Goal: Complete application form: Complete application form

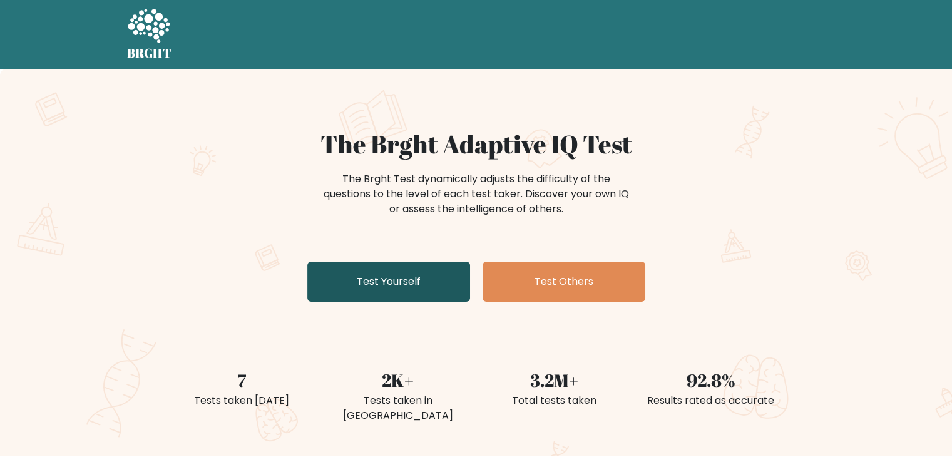
click at [374, 278] on link "Test Yourself" at bounding box center [388, 282] width 163 height 40
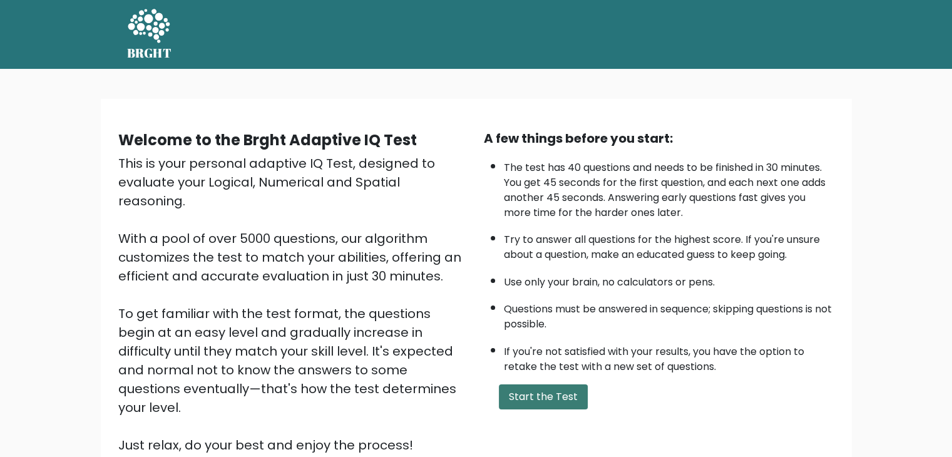
click at [562, 393] on button "Start the Test" at bounding box center [543, 396] width 89 height 25
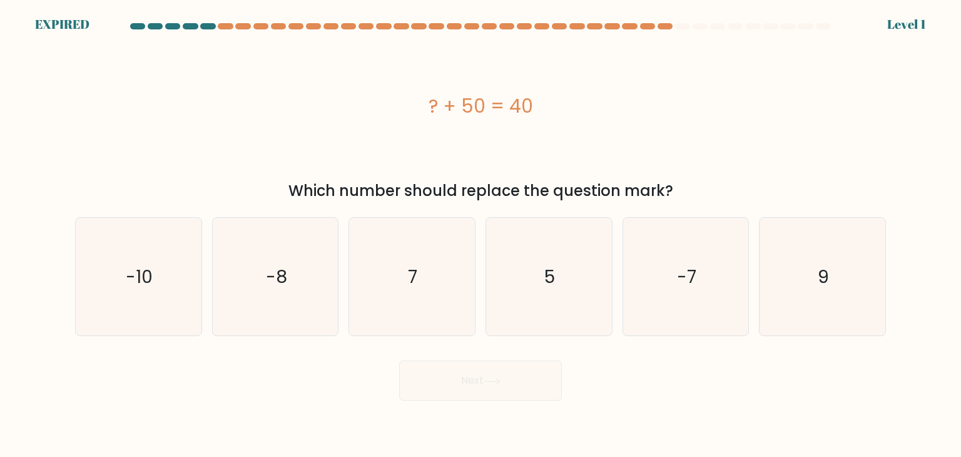
click at [431, 73] on div "? + 50 = 40" at bounding box center [480, 106] width 811 height 137
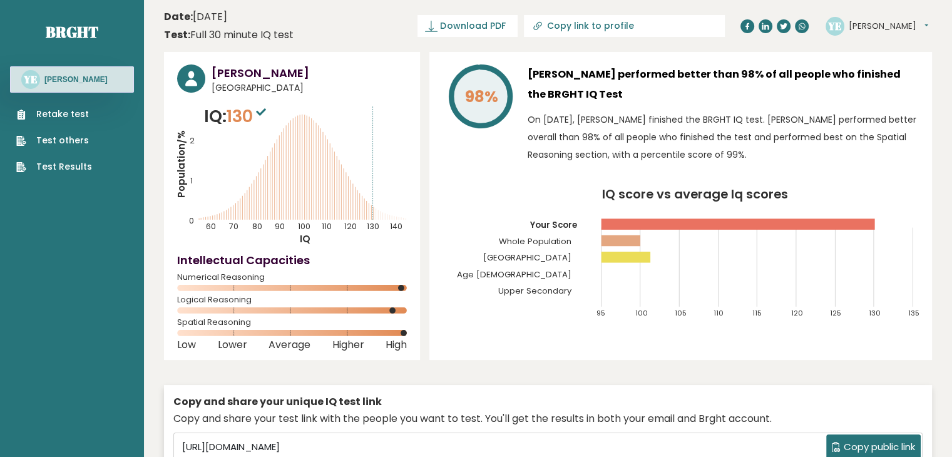
click at [76, 111] on link "Retake test" at bounding box center [54, 114] width 76 height 13
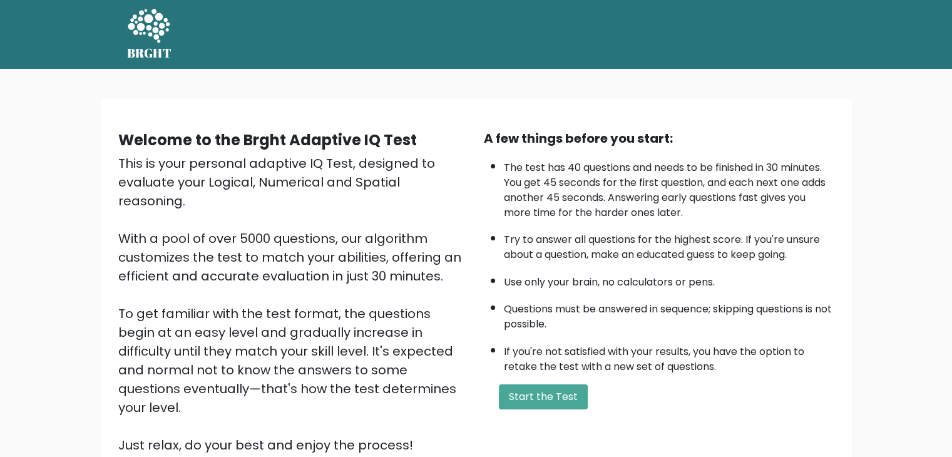
scroll to position [116, 0]
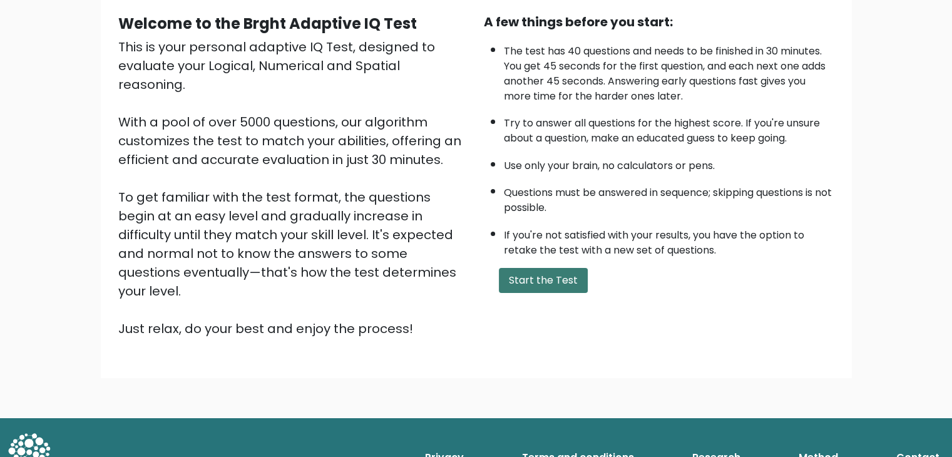
click at [532, 268] on button "Start the Test" at bounding box center [543, 280] width 89 height 25
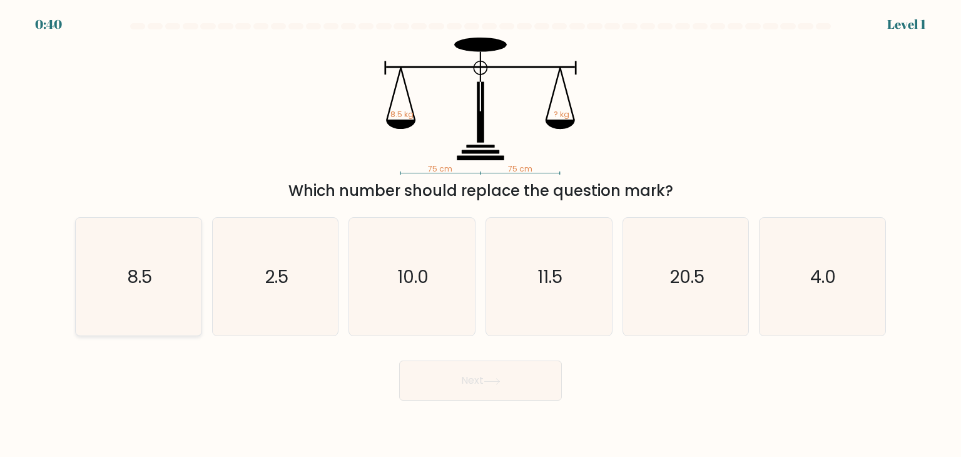
click at [170, 275] on icon "8.5" at bounding box center [138, 277] width 118 height 118
click at [481, 235] on input "a. 8.5" at bounding box center [481, 231] width 1 height 6
radio input "true"
click at [423, 379] on button "Next" at bounding box center [480, 380] width 163 height 40
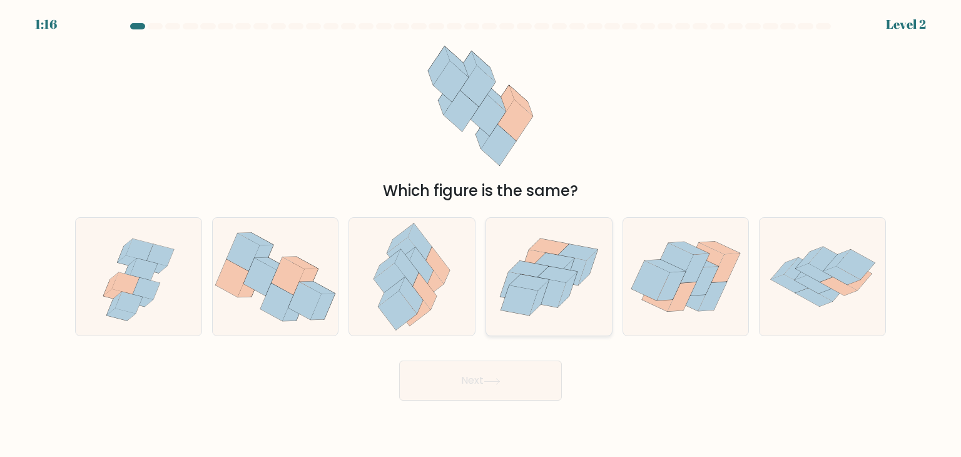
click at [541, 253] on icon at bounding box center [539, 265] width 37 height 30
click at [481, 235] on input "d." at bounding box center [481, 231] width 1 height 6
radio input "true"
click at [500, 401] on body "1:15 Level 2" at bounding box center [480, 228] width 961 height 457
click at [500, 392] on button "Next" at bounding box center [480, 380] width 163 height 40
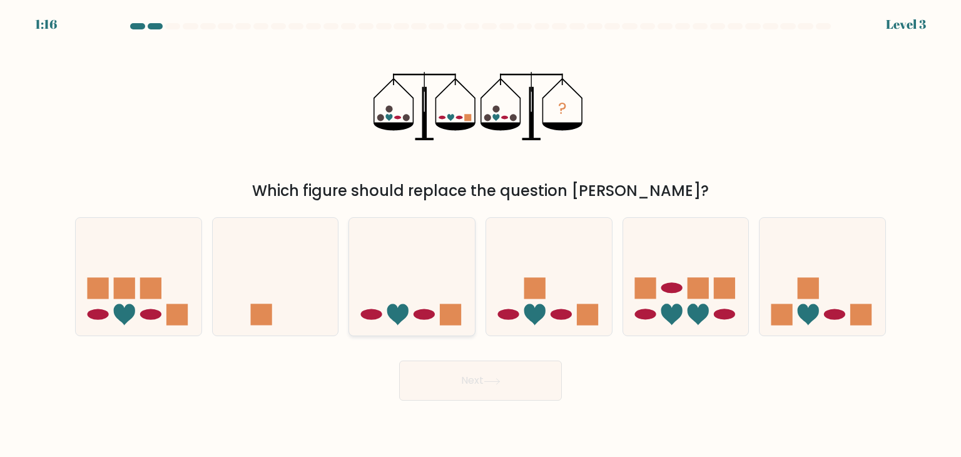
click at [458, 305] on rect at bounding box center [451, 314] width 21 height 21
click at [481, 235] on input "c." at bounding box center [481, 231] width 1 height 6
radio input "true"
click at [474, 370] on button "Next" at bounding box center [480, 380] width 163 height 40
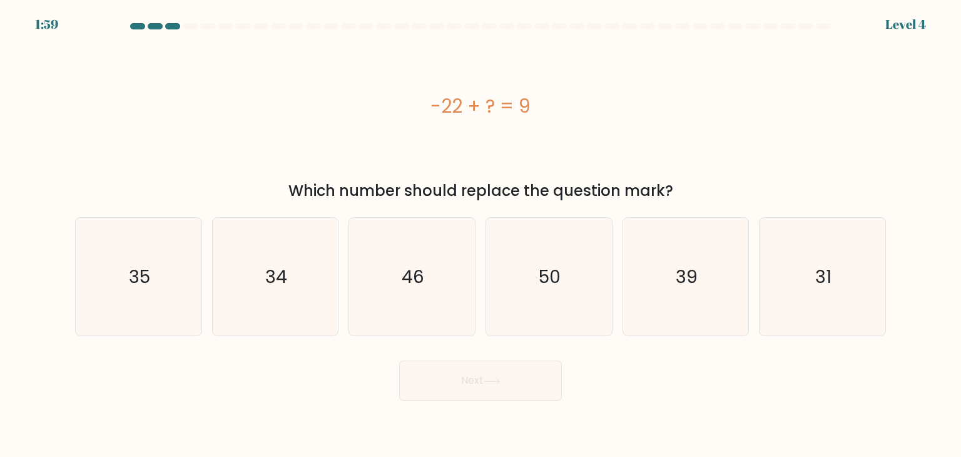
click at [492, 108] on div "-22 + ? = 9" at bounding box center [480, 106] width 811 height 28
click at [821, 268] on text "31" at bounding box center [823, 276] width 16 height 25
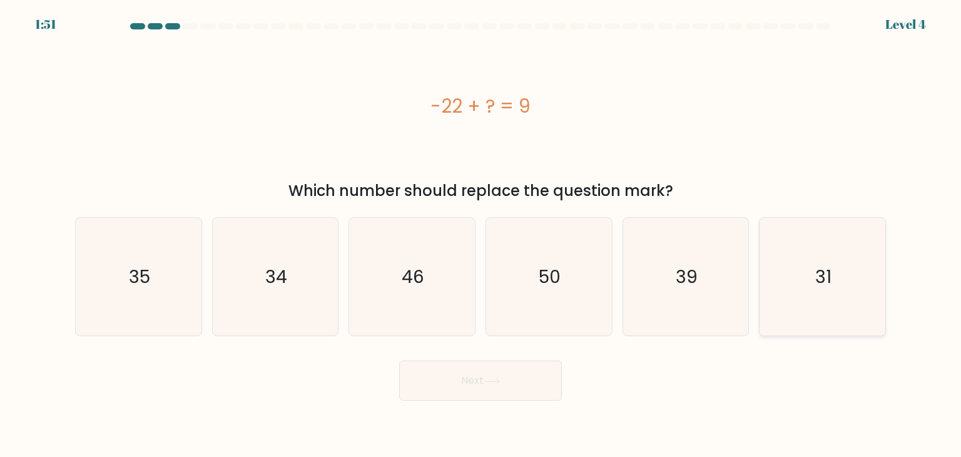
click at [481, 235] on input "f. 31" at bounding box center [481, 231] width 1 height 6
radio input "true"
click at [481, 392] on button "Next" at bounding box center [480, 380] width 163 height 40
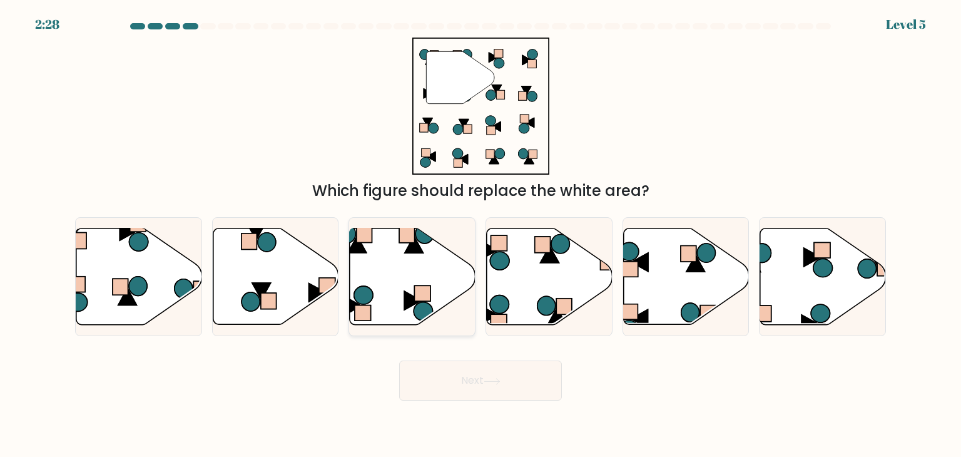
click at [384, 255] on icon at bounding box center [413, 276] width 126 height 96
click at [481, 235] on input "c." at bounding box center [481, 231] width 1 height 6
radio input "true"
click at [478, 376] on button "Next" at bounding box center [480, 380] width 163 height 40
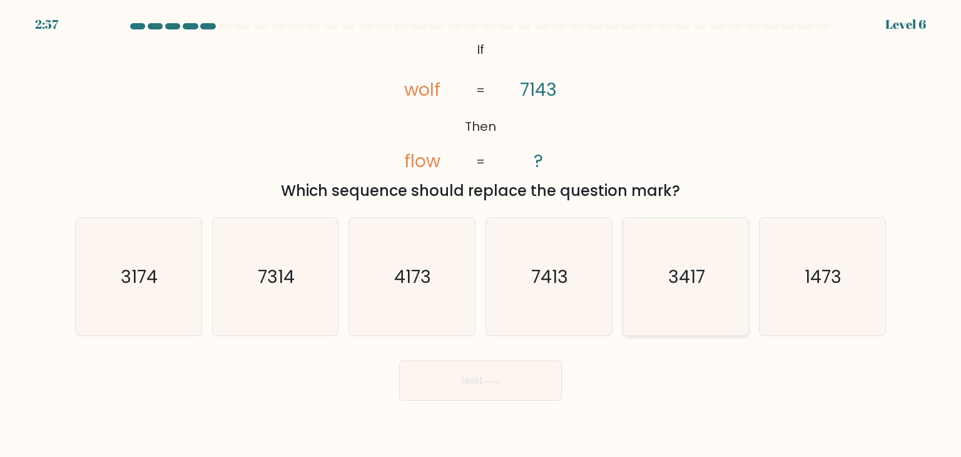
click at [665, 283] on icon "3417" at bounding box center [686, 277] width 118 height 118
click at [481, 235] on input "e. 3417" at bounding box center [481, 231] width 1 height 6
radio input "true"
click at [495, 374] on button "Next" at bounding box center [480, 380] width 163 height 40
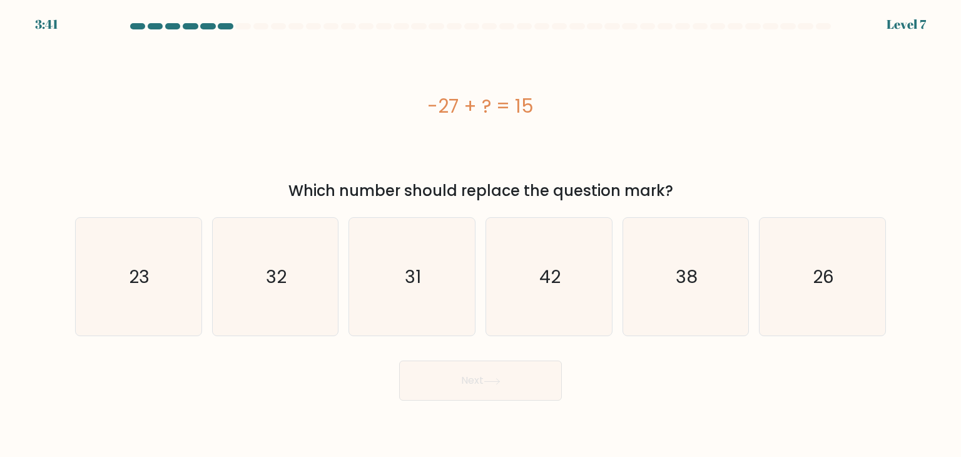
click at [484, 106] on div "-27 + ? = 15" at bounding box center [480, 106] width 811 height 28
click at [506, 106] on div "-27 + ? = 15" at bounding box center [480, 106] width 811 height 28
drag, startPoint x: 541, startPoint y: 259, endPoint x: 540, endPoint y: 266, distance: 7.0
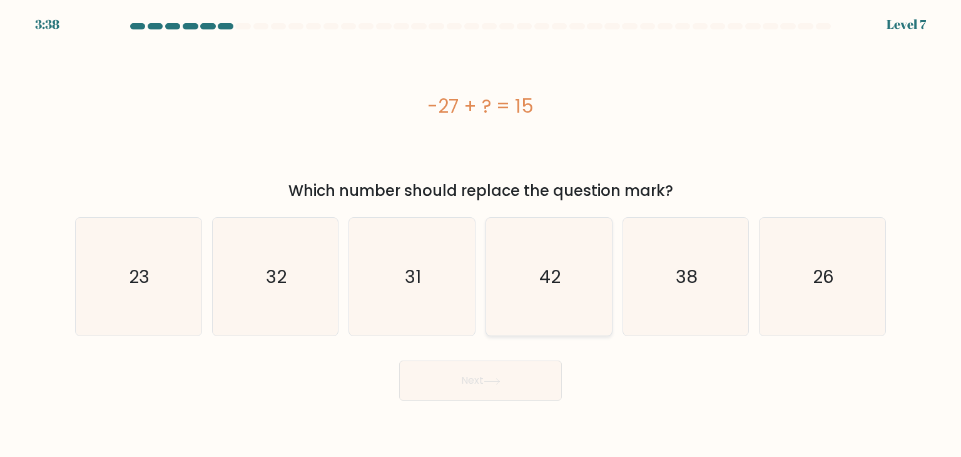
click at [541, 258] on icon "42" at bounding box center [549, 277] width 118 height 118
click at [481, 235] on input "d. 42" at bounding box center [481, 231] width 1 height 6
radio input "true"
click at [521, 367] on button "Next" at bounding box center [480, 380] width 163 height 40
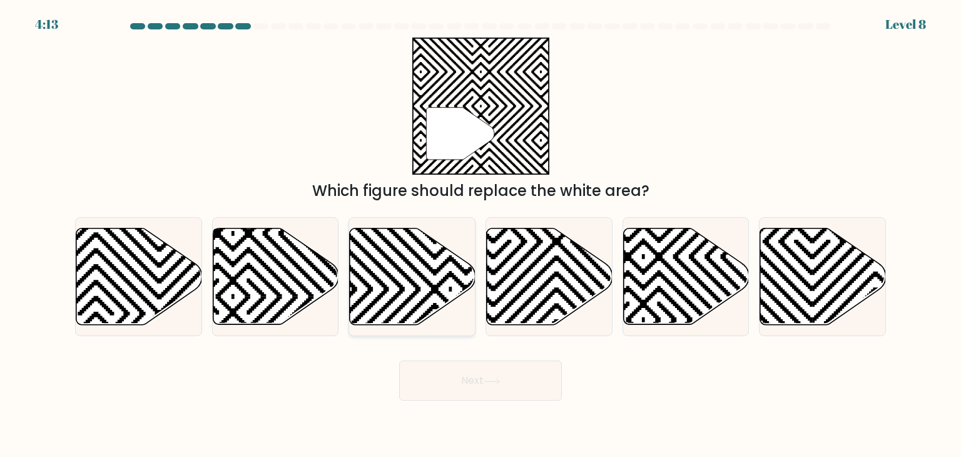
click at [395, 262] on icon at bounding box center [413, 276] width 126 height 96
click at [481, 235] on input "c." at bounding box center [481, 231] width 1 height 6
radio input "true"
click at [521, 380] on button "Next" at bounding box center [480, 380] width 163 height 40
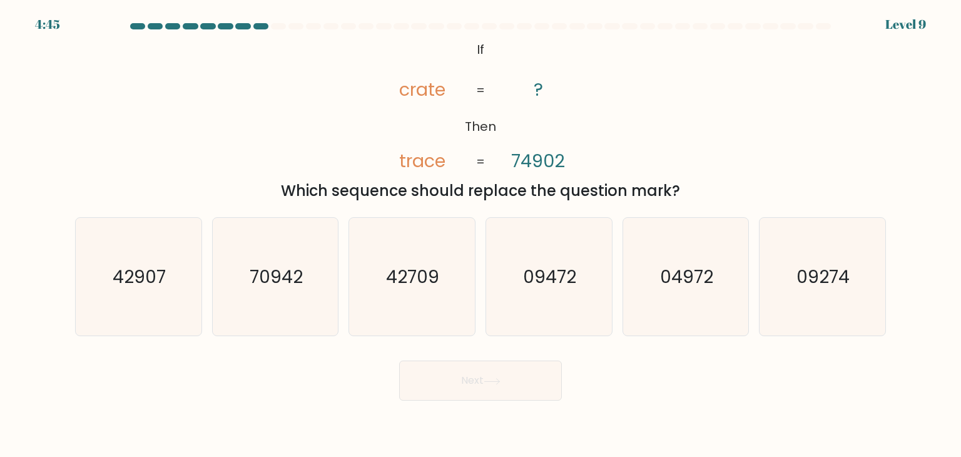
click at [434, 92] on tspan "crate" at bounding box center [423, 89] width 46 height 25
click at [553, 157] on tspan "74902" at bounding box center [538, 160] width 54 height 25
click at [558, 158] on tspan "74902" at bounding box center [538, 160] width 54 height 25
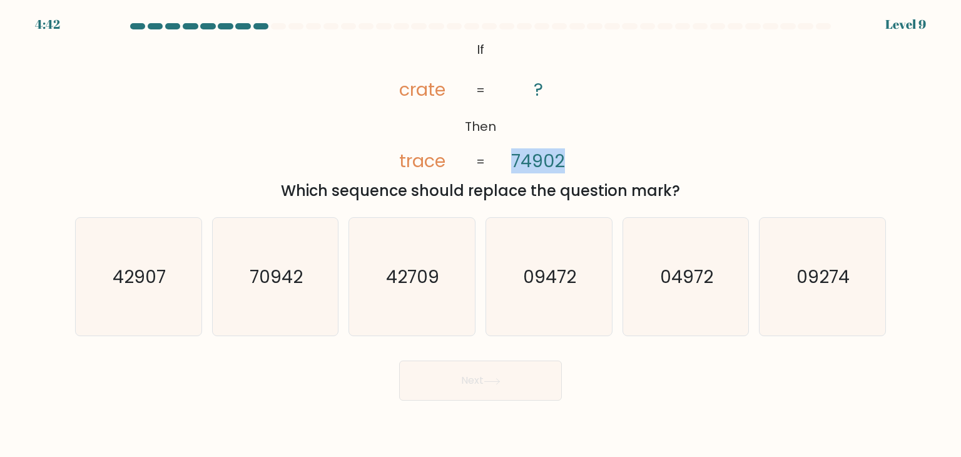
click at [574, 156] on icon "@import url('https://fonts.googleapis.com/css?family=Abril+Fatface:400,100,100i…" at bounding box center [480, 106] width 223 height 137
click at [493, 127] on tspan "Then" at bounding box center [480, 127] width 31 height 18
click at [667, 273] on text "04972" at bounding box center [686, 276] width 53 height 25
click at [481, 235] on input "e. 04972" at bounding box center [481, 231] width 1 height 6
radio input "true"
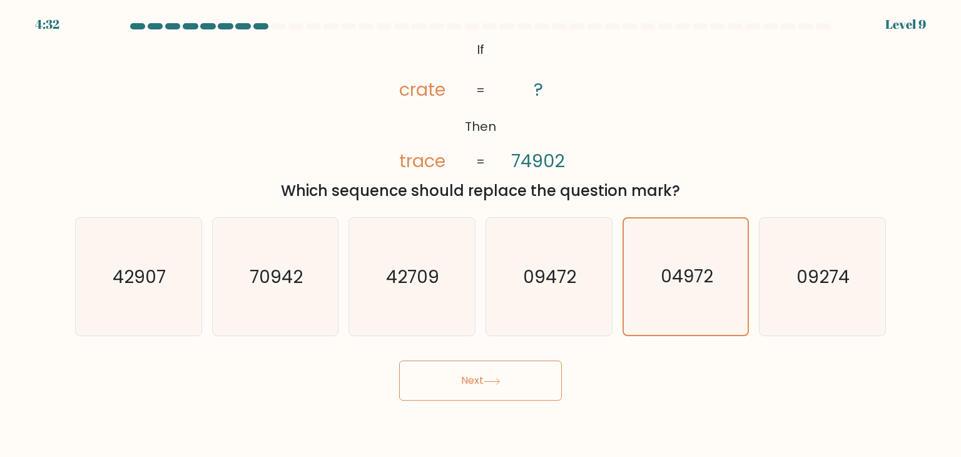
click at [510, 385] on button "Next" at bounding box center [480, 380] width 163 height 40
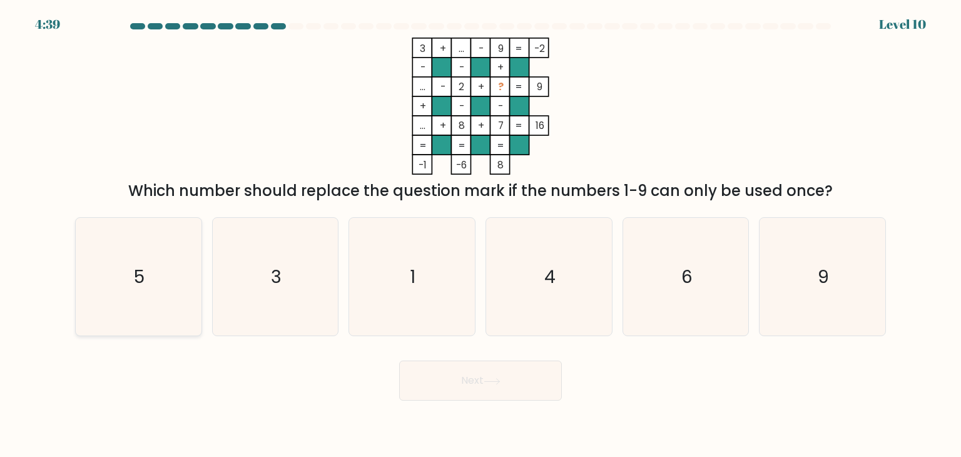
click at [168, 242] on icon "5" at bounding box center [138, 277] width 118 height 118
click at [481, 235] on input "a. 5" at bounding box center [481, 231] width 1 height 6
radio input "true"
click at [442, 376] on button "Next" at bounding box center [480, 380] width 163 height 40
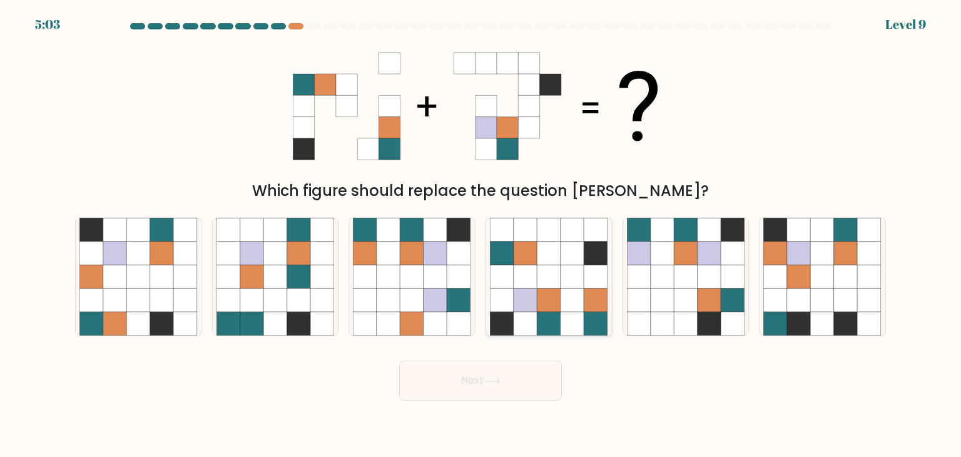
click at [556, 268] on icon at bounding box center [550, 277] width 24 height 24
click at [481, 235] on input "d." at bounding box center [481, 231] width 1 height 6
radio input "true"
click at [516, 384] on button "Next" at bounding box center [480, 380] width 163 height 40
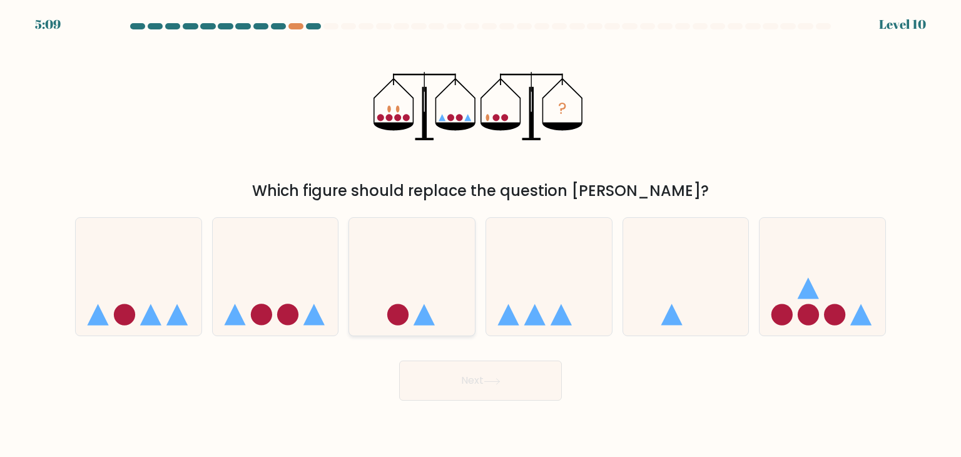
click at [444, 277] on icon at bounding box center [412, 277] width 126 height 104
click at [481, 235] on input "c." at bounding box center [481, 231] width 1 height 6
radio input "true"
click at [482, 374] on button "Next" at bounding box center [480, 380] width 163 height 40
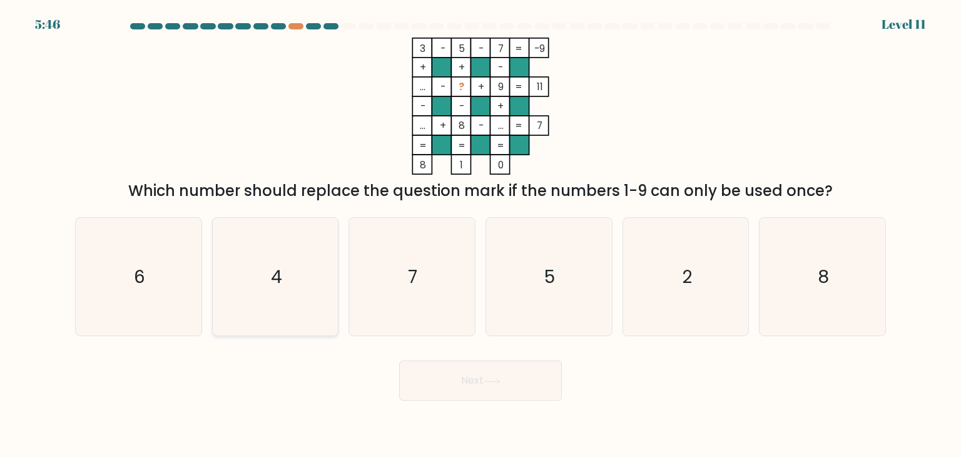
click at [296, 271] on icon "4" at bounding box center [276, 277] width 118 height 118
click at [481, 235] on input "b. 4" at bounding box center [481, 231] width 1 height 6
radio input "true"
click at [431, 375] on button "Next" at bounding box center [480, 380] width 163 height 40
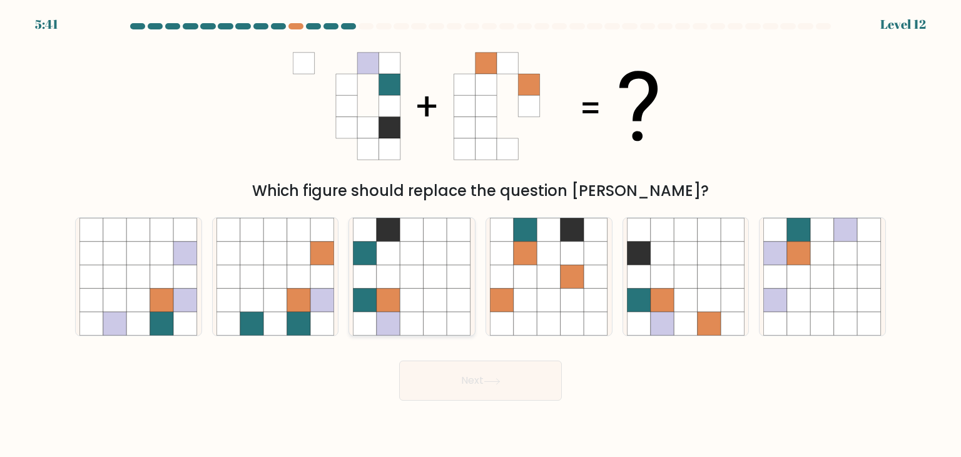
click at [387, 268] on icon at bounding box center [389, 277] width 24 height 24
click at [481, 235] on input "c." at bounding box center [481, 231] width 1 height 6
radio input "true"
click at [474, 364] on button "Next" at bounding box center [480, 380] width 163 height 40
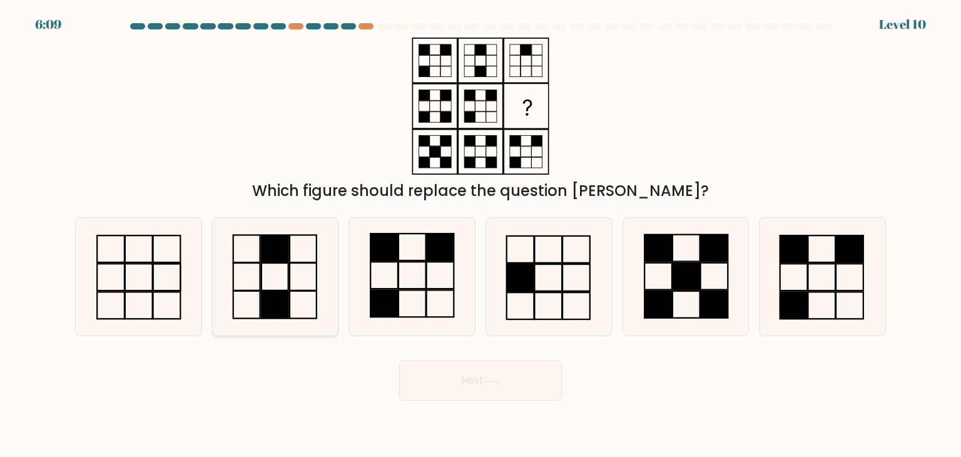
click at [309, 275] on icon at bounding box center [276, 277] width 118 height 118
click at [481, 235] on input "b." at bounding box center [481, 231] width 1 height 6
radio input "true"
click at [513, 380] on button "Next" at bounding box center [480, 380] width 163 height 40
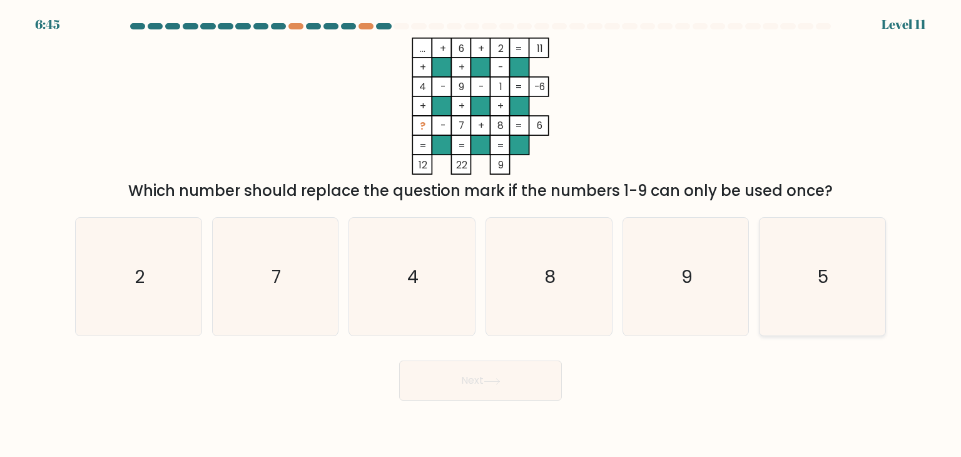
click at [825, 255] on icon "5" at bounding box center [822, 277] width 118 height 118
click at [481, 235] on input "f. 5" at bounding box center [481, 231] width 1 height 6
radio input "true"
click at [498, 367] on button "Next" at bounding box center [480, 380] width 163 height 40
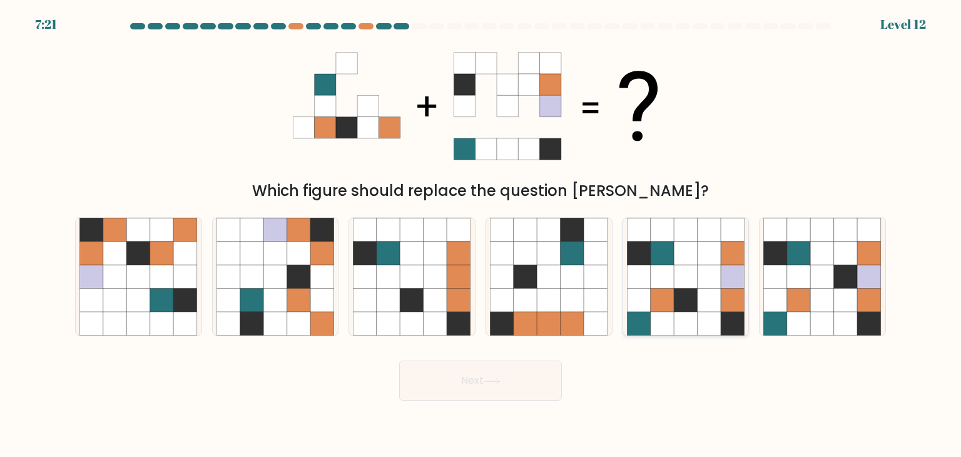
click at [684, 257] on icon at bounding box center [686, 254] width 24 height 24
click at [481, 235] on input "e." at bounding box center [481, 231] width 1 height 6
radio input "true"
click at [556, 364] on button "Next" at bounding box center [480, 380] width 163 height 40
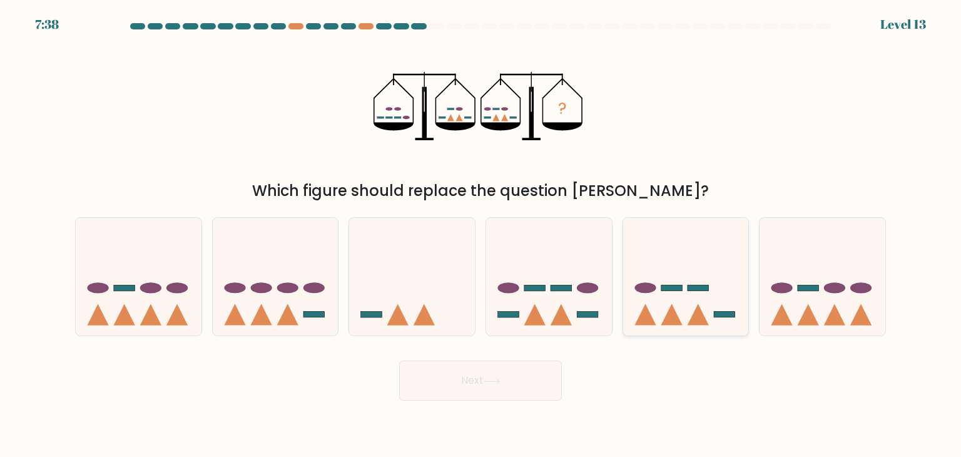
click at [683, 286] on icon at bounding box center [686, 277] width 126 height 104
click at [481, 235] on input "e." at bounding box center [481, 231] width 1 height 6
radio input "true"
click at [513, 384] on button "Next" at bounding box center [480, 380] width 163 height 40
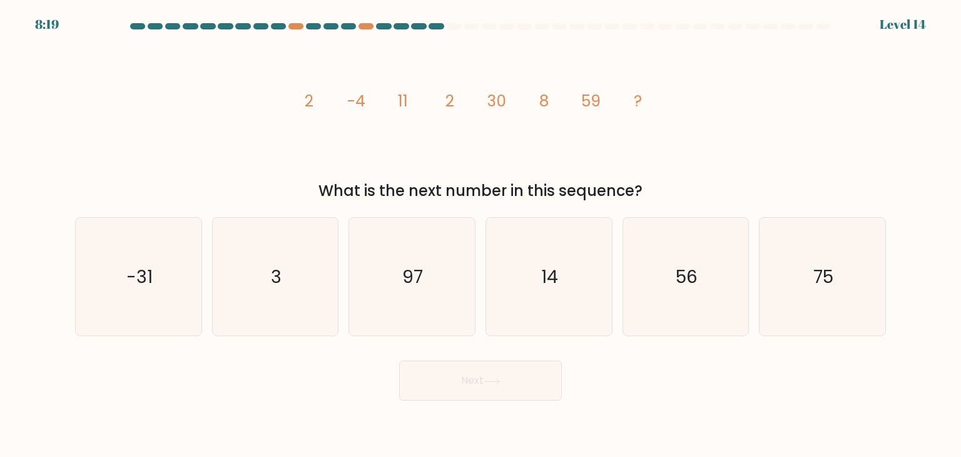
click at [312, 103] on tspan "2" at bounding box center [309, 101] width 9 height 22
click at [357, 107] on tspan "-4" at bounding box center [356, 101] width 18 height 22
click at [357, 108] on tspan "-4" at bounding box center [356, 101] width 18 height 22
click at [363, 101] on tspan "-4" at bounding box center [356, 101] width 18 height 22
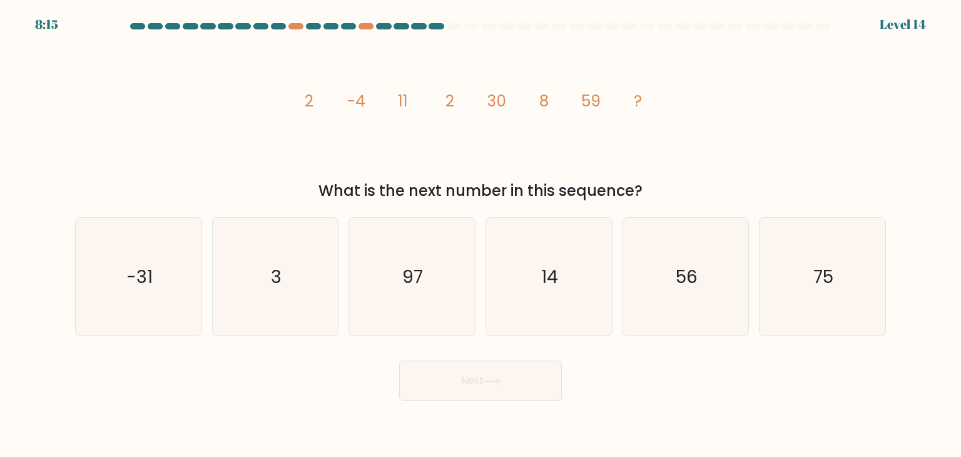
click at [363, 101] on tspan "-4" at bounding box center [356, 101] width 18 height 22
click at [362, 105] on tspan "-4" at bounding box center [356, 101] width 18 height 22
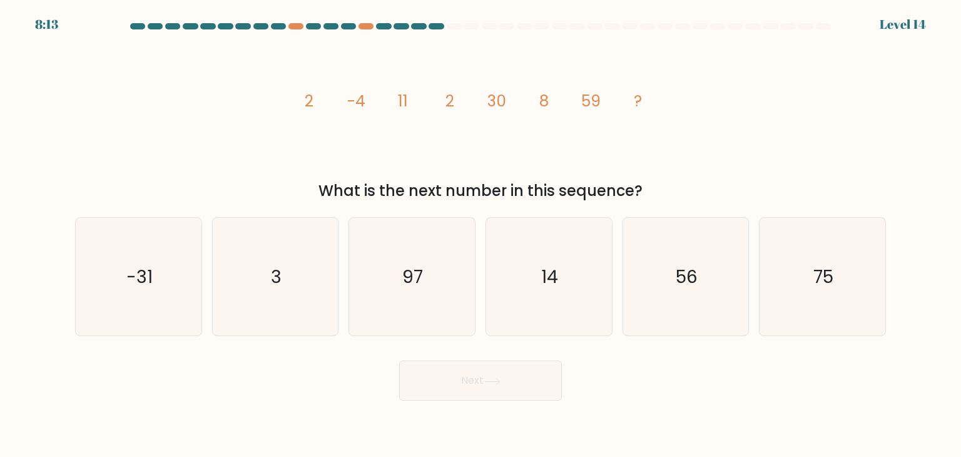
click at [358, 106] on tspan "-4" at bounding box center [356, 101] width 18 height 22
click at [407, 103] on tspan "11" at bounding box center [403, 101] width 10 height 22
click at [406, 103] on tspan "11" at bounding box center [403, 101] width 10 height 22
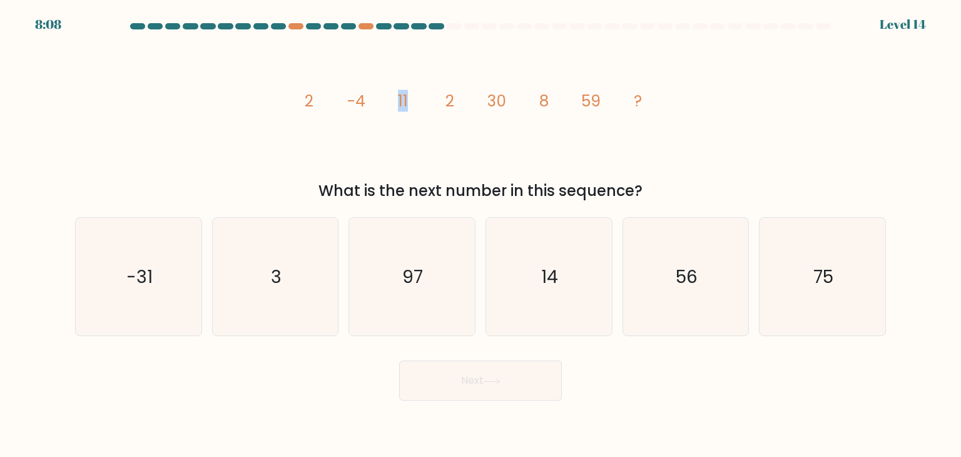
click at [406, 103] on tspan "11" at bounding box center [403, 101] width 10 height 22
click at [451, 100] on tspan "2" at bounding box center [450, 101] width 9 height 22
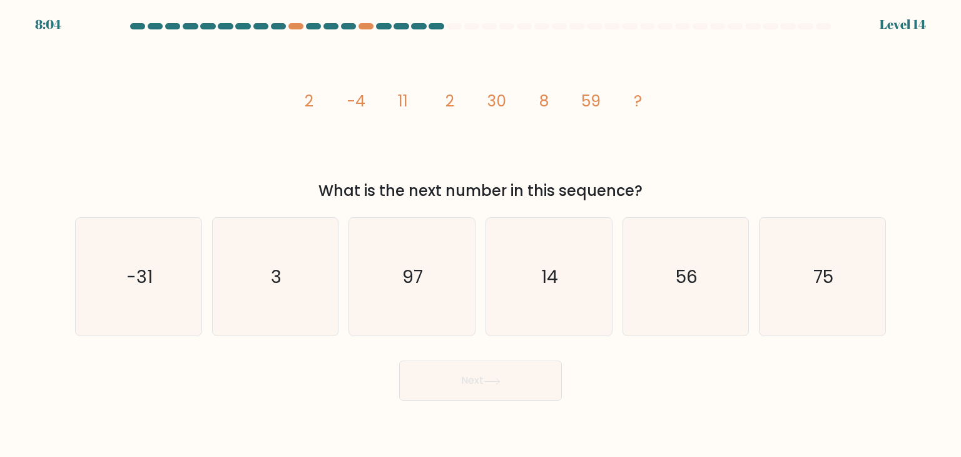
click at [452, 101] on tspan "2" at bounding box center [450, 101] width 9 height 22
click at [503, 96] on tspan "30" at bounding box center [496, 101] width 19 height 22
click at [502, 100] on tspan "30" at bounding box center [496, 101] width 19 height 22
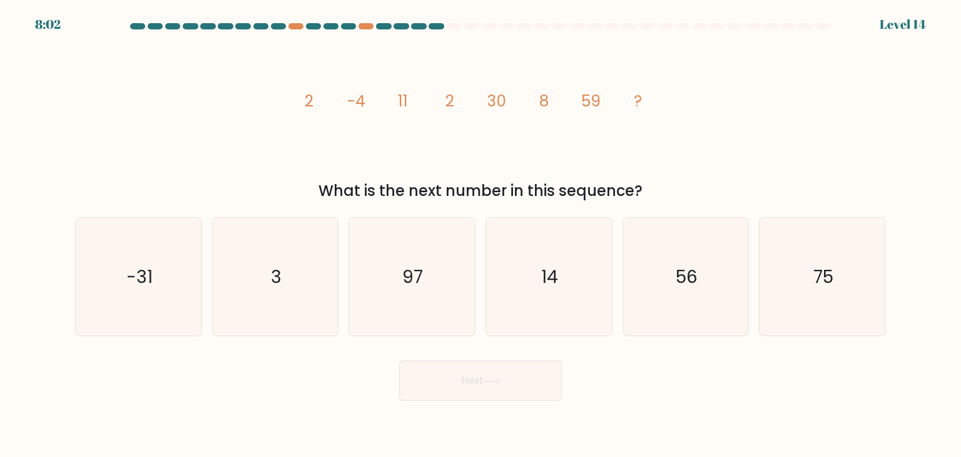
click at [502, 100] on tspan "30" at bounding box center [496, 101] width 19 height 22
click at [364, 106] on tspan "-4" at bounding box center [356, 101] width 18 height 22
drag, startPoint x: 359, startPoint y: 106, endPoint x: 368, endPoint y: 105, distance: 8.8
click at [367, 105] on icon "image/svg+xml 2 -4 11 2 30 8 59 ?" at bounding box center [480, 106] width 375 height 137
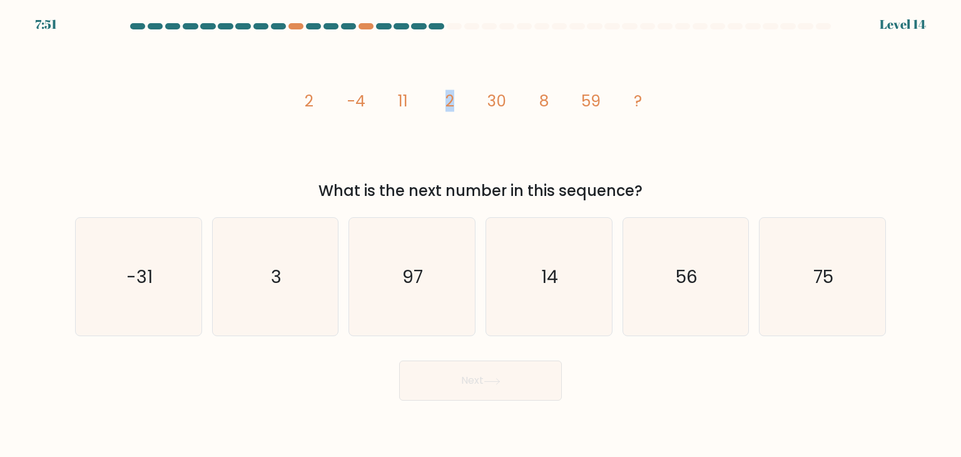
drag, startPoint x: 447, startPoint y: 108, endPoint x: 460, endPoint y: 103, distance: 13.3
click at [460, 103] on icon "image/svg+xml 2 -4 11 2 30 8 59 ?" at bounding box center [480, 106] width 375 height 137
drag, startPoint x: 490, startPoint y: 103, endPoint x: 506, endPoint y: 104, distance: 16.3
click at [506, 104] on icon "image/svg+xml 2 -4 11 2 30 8 59 ?" at bounding box center [480, 106] width 375 height 137
drag, startPoint x: 539, startPoint y: 103, endPoint x: 548, endPoint y: 101, distance: 9.0
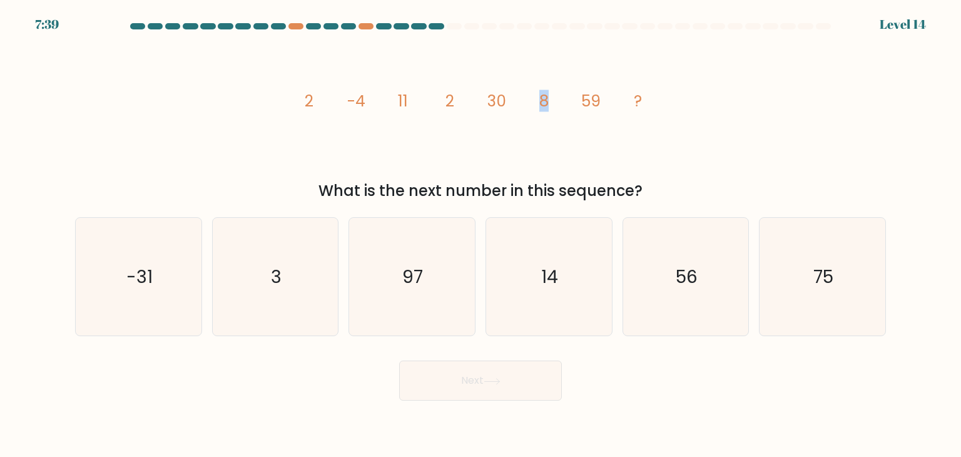
click at [548, 101] on tspan "8" at bounding box center [543, 101] width 9 height 22
click at [584, 96] on tspan "59" at bounding box center [590, 101] width 19 height 22
drag, startPoint x: 584, startPoint y: 96, endPoint x: 600, endPoint y: 100, distance: 16.8
click at [600, 100] on tspan "59" at bounding box center [590, 101] width 19 height 22
click at [402, 94] on tspan "11" at bounding box center [403, 101] width 10 height 22
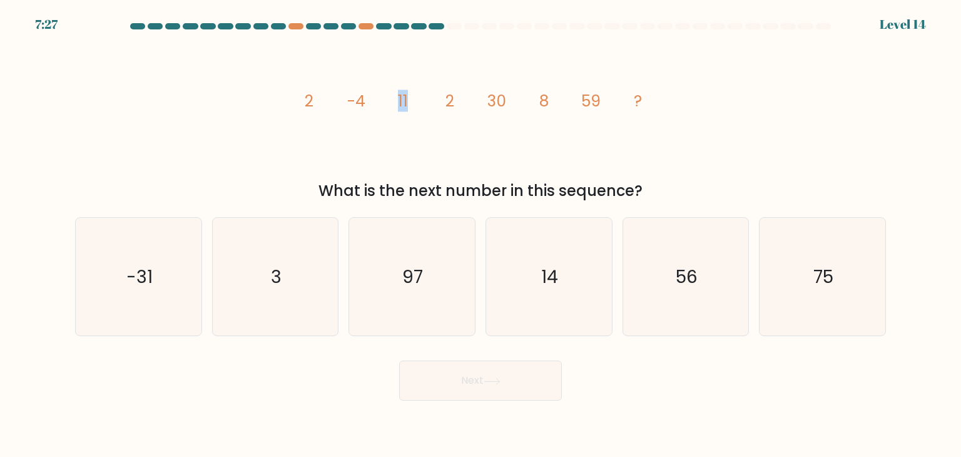
click at [402, 94] on tspan "11" at bounding box center [403, 101] width 10 height 22
click at [501, 97] on tspan "30" at bounding box center [496, 101] width 19 height 22
click at [503, 98] on tspan "30" at bounding box center [496, 101] width 19 height 22
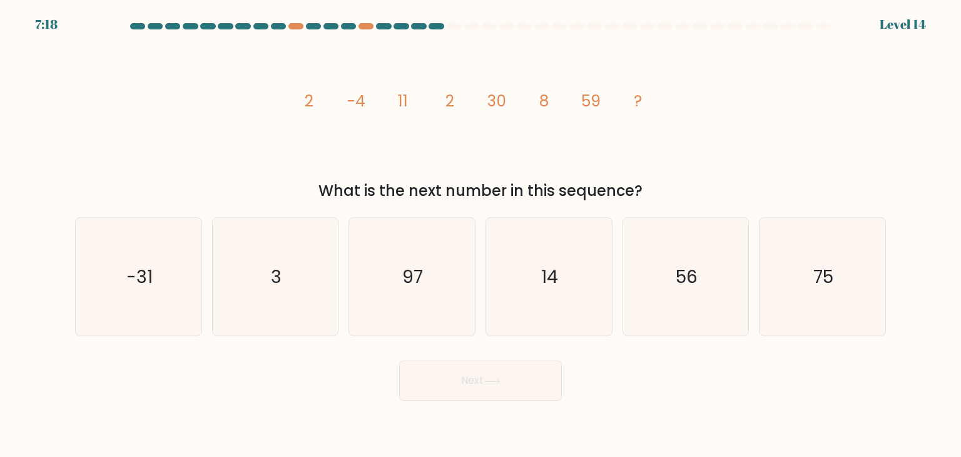
click at [545, 93] on tspan "8" at bounding box center [543, 101] width 9 height 22
click at [590, 93] on tspan "59" at bounding box center [590, 101] width 19 height 22
click at [613, 94] on icon "image/svg+xml 2 -4 11 2 30 8 59 ?" at bounding box center [480, 106] width 375 height 137
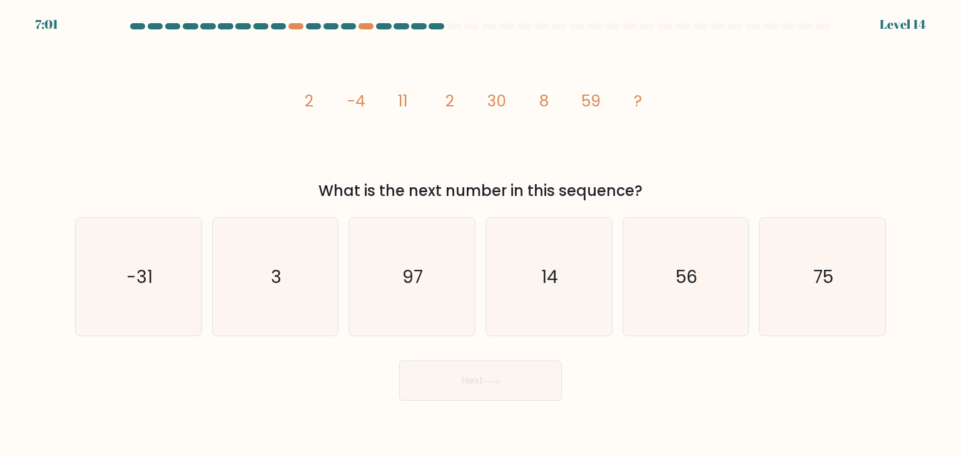
drag, startPoint x: 567, startPoint y: 276, endPoint x: 491, endPoint y: 369, distance: 119.6
click at [566, 276] on icon "14" at bounding box center [549, 277] width 118 height 118
click at [481, 235] on input "d. 14" at bounding box center [481, 231] width 1 height 6
radio input "true"
click at [486, 375] on button "Next" at bounding box center [480, 380] width 163 height 40
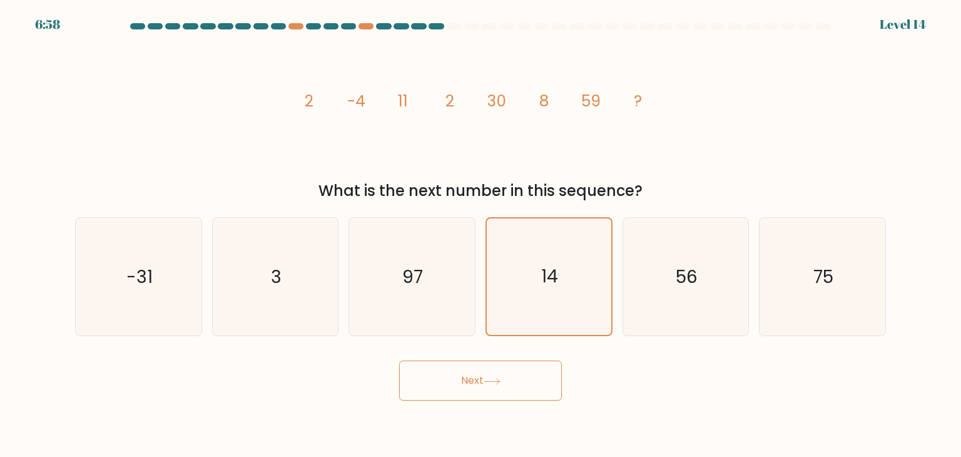
click at [466, 370] on button "Next" at bounding box center [480, 380] width 163 height 40
click at [491, 369] on button "Next" at bounding box center [480, 380] width 163 height 40
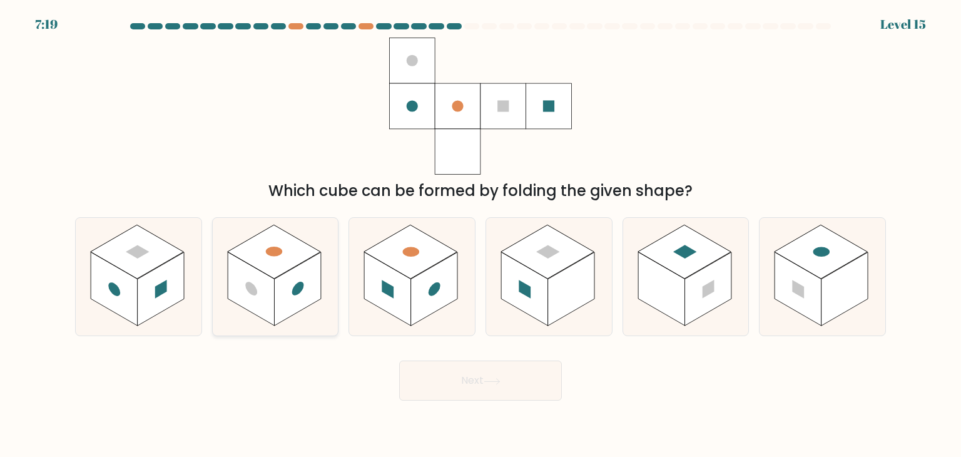
click at [287, 246] on rect at bounding box center [273, 252] width 93 height 54
click at [481, 235] on input "b." at bounding box center [481, 231] width 1 height 6
radio input "true"
click at [467, 378] on button "Next" at bounding box center [480, 380] width 163 height 40
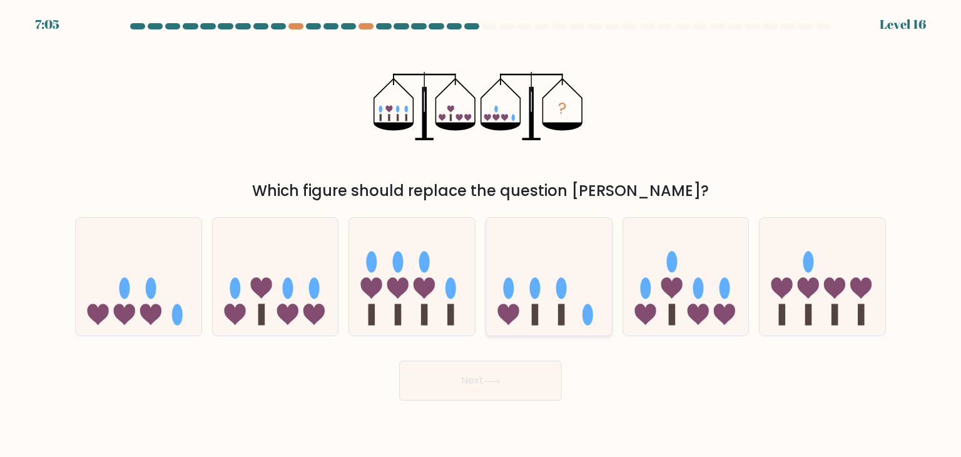
click at [564, 278] on icon at bounding box center [549, 277] width 126 height 104
click at [481, 235] on input "d." at bounding box center [481, 231] width 1 height 6
radio input "true"
click at [538, 371] on button "Next" at bounding box center [480, 380] width 163 height 40
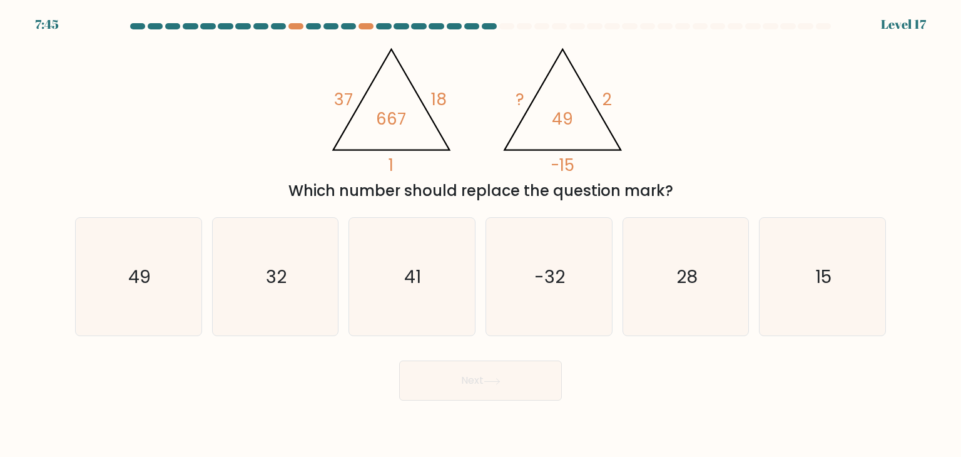
click at [420, 105] on icon "@import url('https://fonts.googleapis.com/css?family=Abril+Fatface:400,100,100i…" at bounding box center [480, 106] width 315 height 137
click at [412, 105] on icon "@import url('https://fonts.googleapis.com/css?family=Abril+Fatface:400,100,100i…" at bounding box center [480, 106] width 315 height 137
drag, startPoint x: 521, startPoint y: 230, endPoint x: 525, endPoint y: 248, distance: 19.1
click at [522, 232] on icon "-32" at bounding box center [549, 277] width 118 height 118
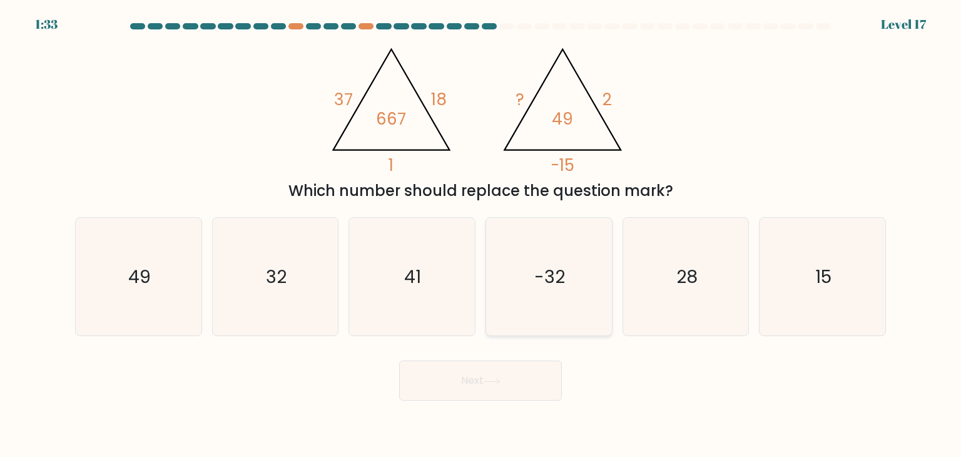
click at [481, 232] on input "d. -32" at bounding box center [481, 231] width 1 height 6
radio input "true"
click at [526, 378] on button "Next" at bounding box center [480, 380] width 163 height 40
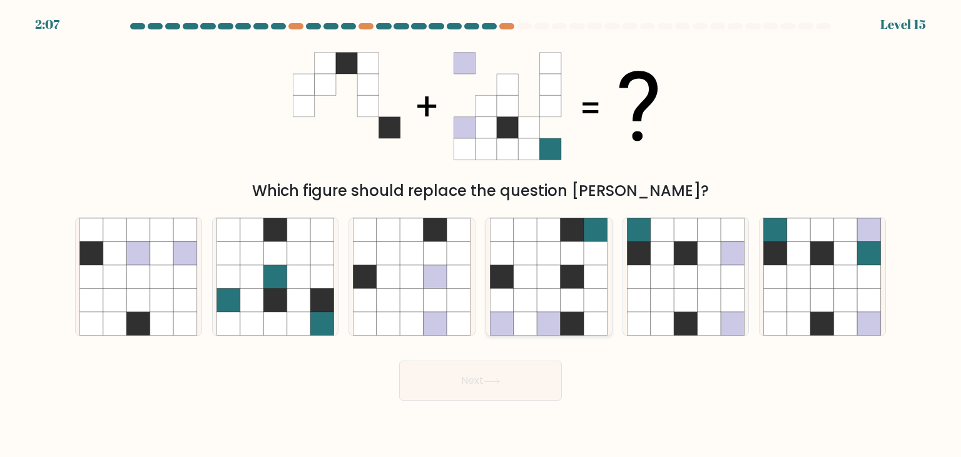
click at [559, 295] on icon at bounding box center [550, 300] width 24 height 24
click at [481, 235] on input "d." at bounding box center [481, 231] width 1 height 6
radio input "true"
click at [695, 271] on icon at bounding box center [686, 277] width 24 height 24
click at [481, 235] on input "e." at bounding box center [481, 231] width 1 height 6
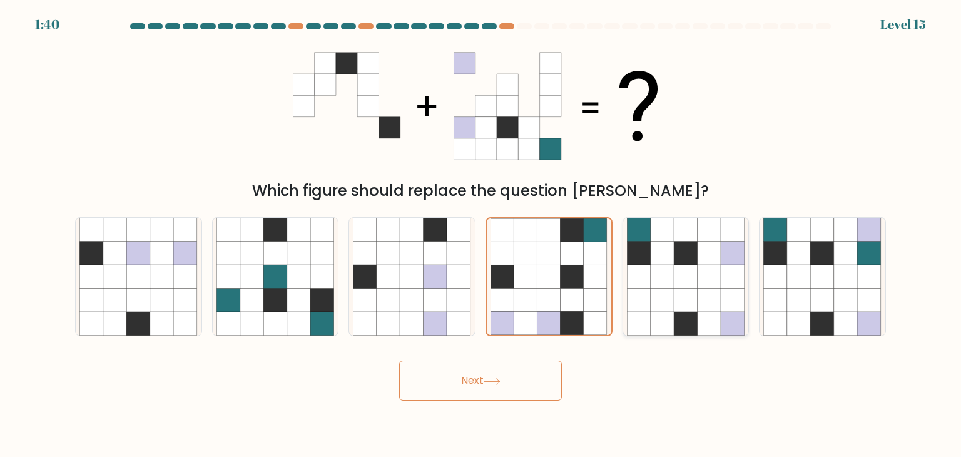
radio input "true"
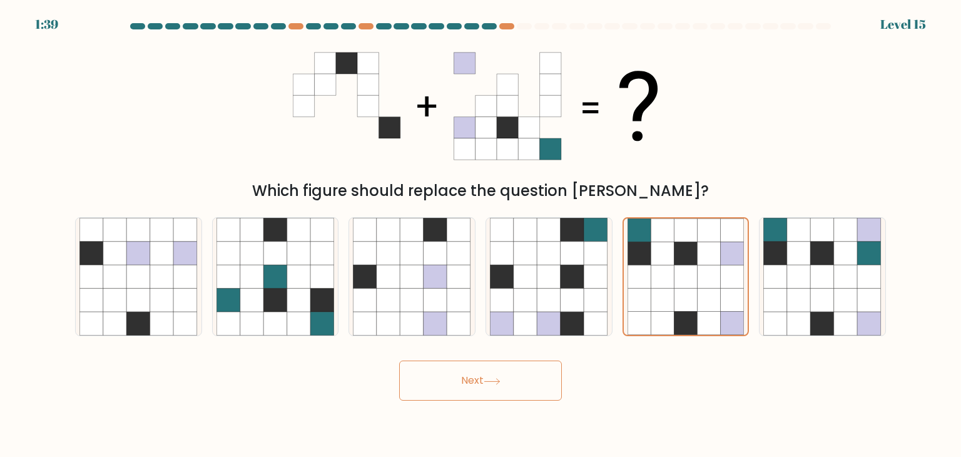
click at [501, 379] on icon at bounding box center [492, 381] width 17 height 7
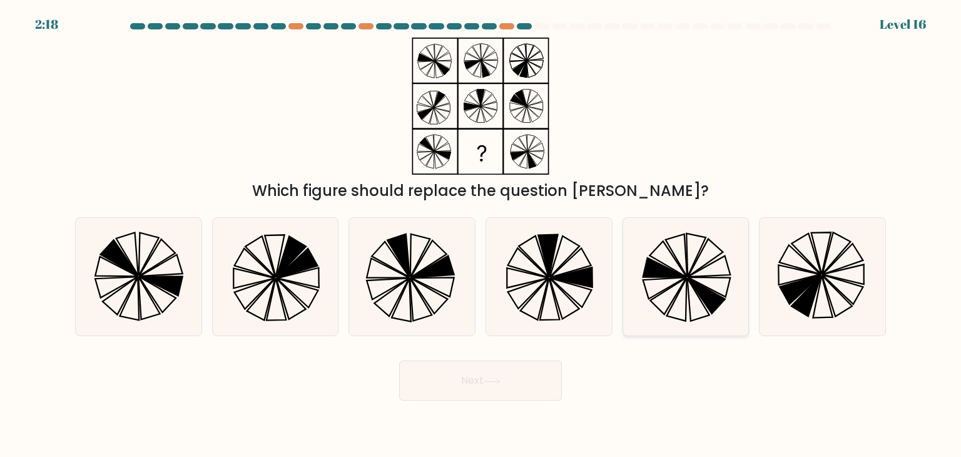
click at [702, 243] on icon at bounding box center [686, 277] width 118 height 118
click at [481, 235] on input "e." at bounding box center [481, 231] width 1 height 6
radio input "true"
click at [506, 384] on button "Next" at bounding box center [480, 380] width 163 height 40
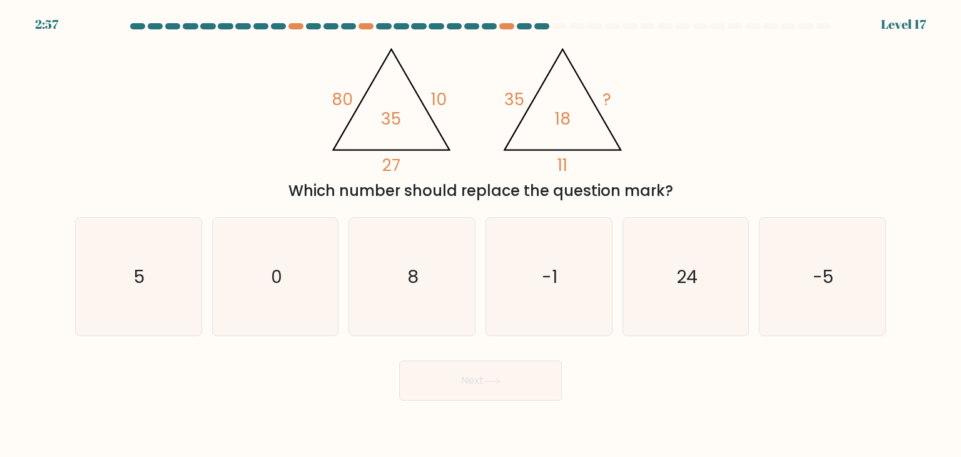
click at [358, 103] on icon "@import url('https://fonts.googleapis.com/css?family=Abril+Fatface:400,100,100i…" at bounding box center [480, 106] width 315 height 137
click at [384, 113] on tspan "35" at bounding box center [392, 118] width 20 height 23
click at [398, 156] on tspan "27" at bounding box center [391, 164] width 18 height 23
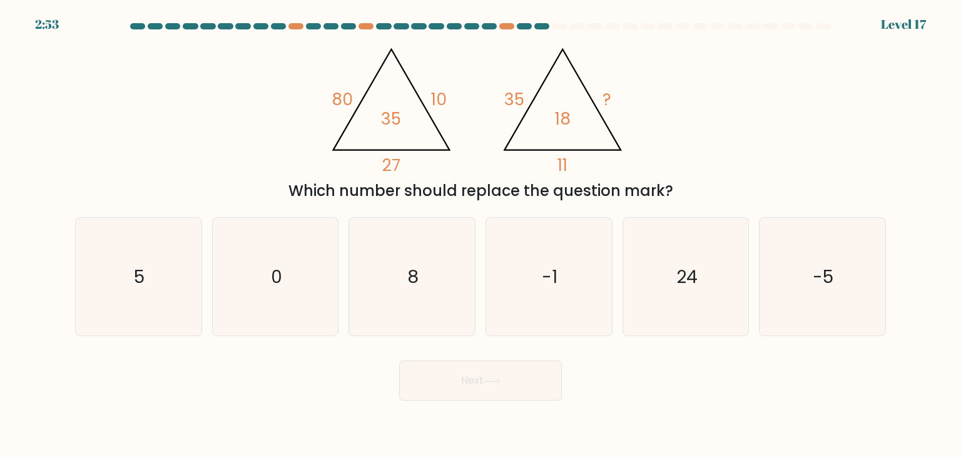
drag, startPoint x: 341, startPoint y: 100, endPoint x: 348, endPoint y: 97, distance: 7.6
click at [346, 98] on tspan "80" at bounding box center [342, 99] width 21 height 23
click at [340, 103] on tspan "80" at bounding box center [342, 99] width 21 height 23
click at [394, 173] on tspan "27" at bounding box center [391, 164] width 18 height 23
click at [394, 171] on tspan "27" at bounding box center [391, 164] width 18 height 23
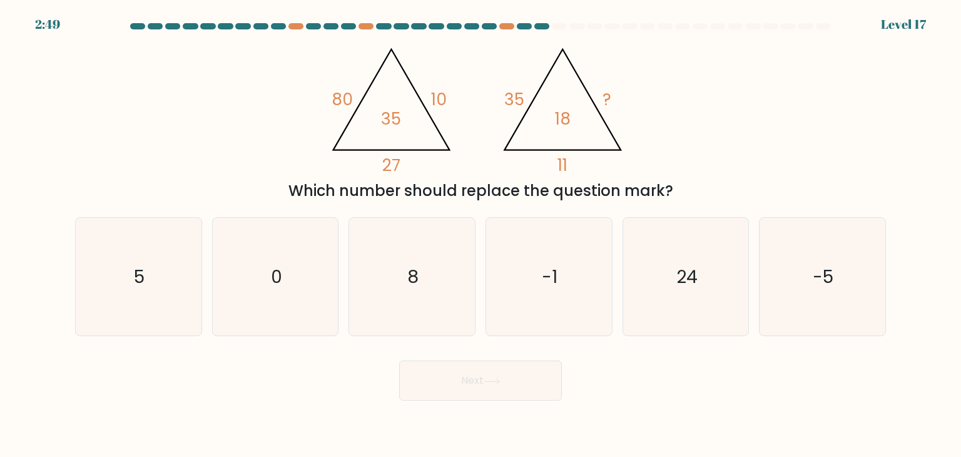
click at [343, 98] on tspan "80" at bounding box center [342, 99] width 21 height 23
click at [344, 98] on tspan "80" at bounding box center [342, 99] width 21 height 23
click at [437, 103] on tspan "10" at bounding box center [439, 99] width 16 height 23
drag, startPoint x: 318, startPoint y: 98, endPoint x: 328, endPoint y: 97, distance: 10.1
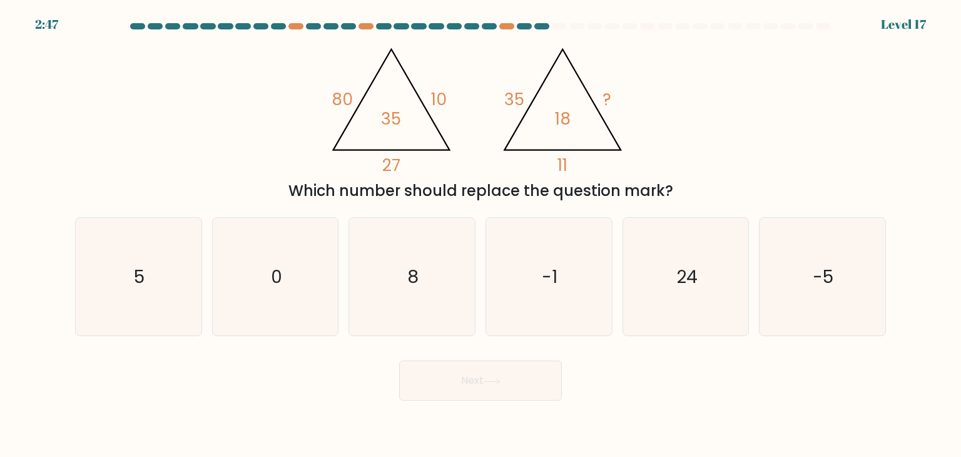
click at [328, 97] on div "@import url('https://fonts.googleapis.com/css?family=Abril+Fatface:400,100,100i…" at bounding box center [481, 120] width 826 height 165
drag, startPoint x: 335, startPoint y: 96, endPoint x: 408, endPoint y: 106, distance: 73.8
click at [408, 106] on icon "@import url('https://fonts.googleapis.com/css?family=Abril+Fatface:400,100,100i…" at bounding box center [480, 106] width 315 height 137
click at [436, 137] on icon "@import url('https://fonts.googleapis.com/css?family=Abril+Fatface:400,100,100i…" at bounding box center [480, 106] width 315 height 137
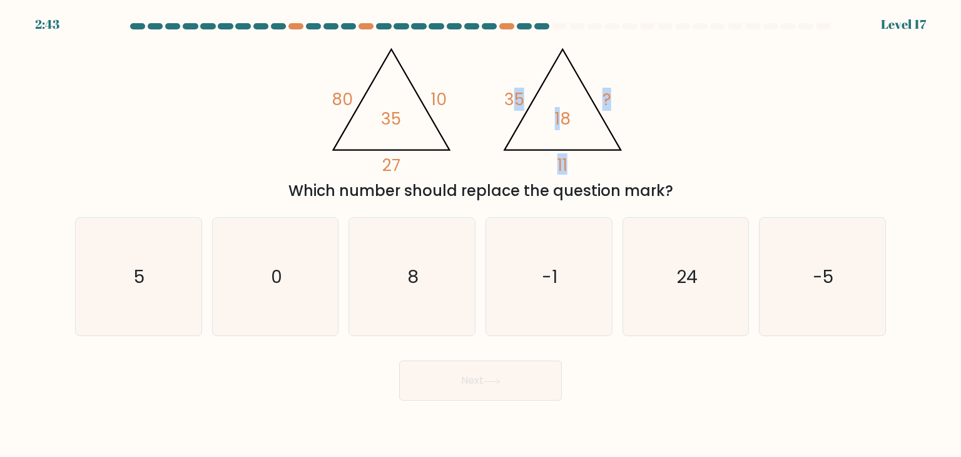
drag, startPoint x: 516, startPoint y: 98, endPoint x: 565, endPoint y: 90, distance: 49.4
click at [565, 89] on icon "@import url('https://fonts.googleapis.com/css?family=Abril+Fatface:400,100,100i…" at bounding box center [480, 106] width 315 height 137
click at [614, 93] on icon "@import url('https://fonts.googleapis.com/css?family=Abril+Fatface:400,100,100i…" at bounding box center [480, 106] width 315 height 137
click at [506, 98] on icon "@import url('https://fonts.googleapis.com/css?family=Abril+Fatface:400,100,100i…" at bounding box center [480, 106] width 315 height 137
click at [506, 98] on tspan "35" at bounding box center [514, 99] width 20 height 23
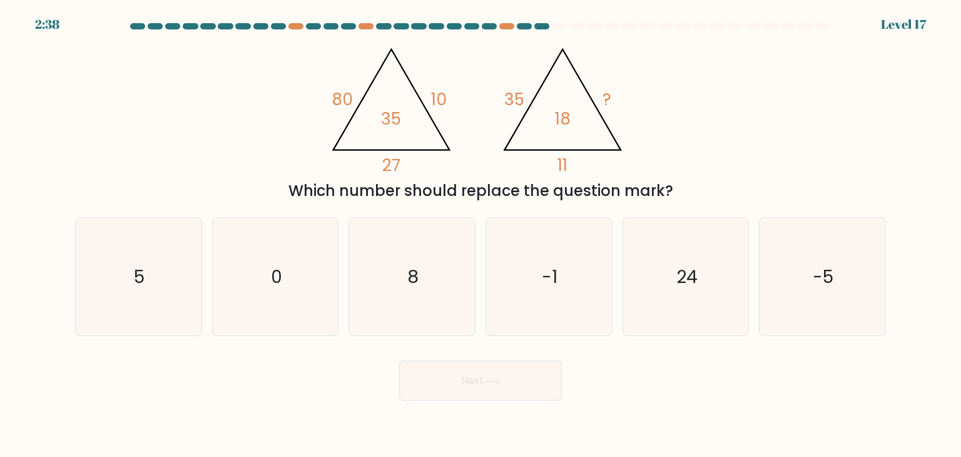
click at [509, 98] on tspan "35" at bounding box center [514, 99] width 20 height 23
click at [189, 259] on icon "5" at bounding box center [138, 277] width 118 height 118
click at [481, 235] on input "a. 5" at bounding box center [481, 231] width 1 height 6
radio input "true"
click at [487, 391] on button "Next" at bounding box center [480, 380] width 163 height 40
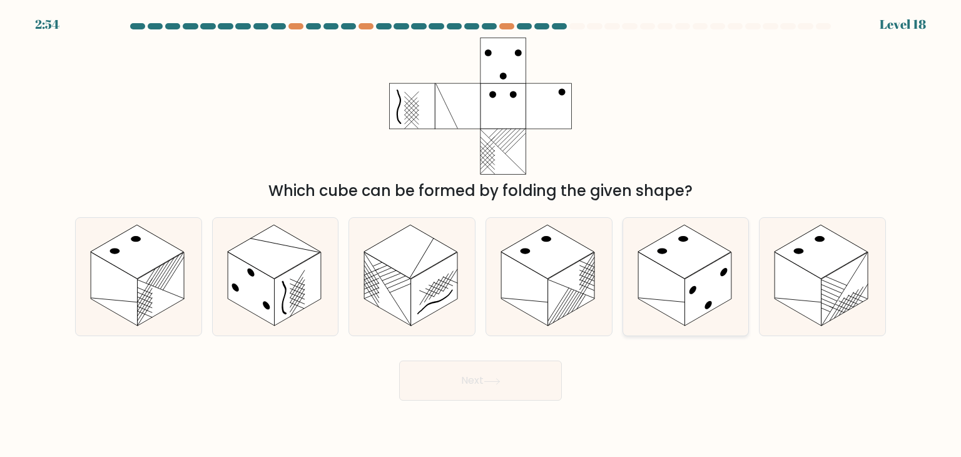
click at [689, 248] on rect at bounding box center [684, 252] width 93 height 54
click at [481, 235] on input "e." at bounding box center [481, 231] width 1 height 6
radio input "true"
click at [488, 389] on button "Next" at bounding box center [480, 380] width 163 height 40
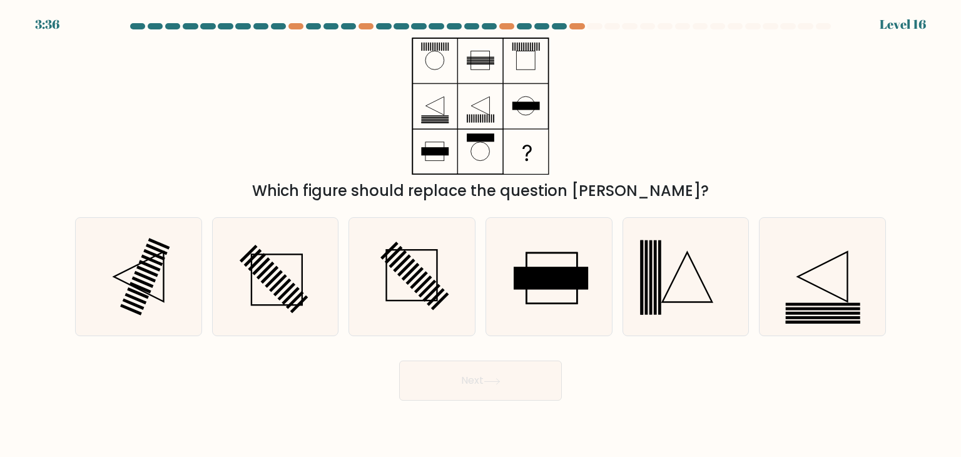
click at [446, 43] on rect at bounding box center [446, 47] width 1 height 8
click at [799, 293] on icon at bounding box center [822, 277] width 118 height 118
click at [481, 235] on input "f." at bounding box center [481, 231] width 1 height 6
radio input "true"
click at [554, 385] on button "Next" at bounding box center [480, 380] width 163 height 40
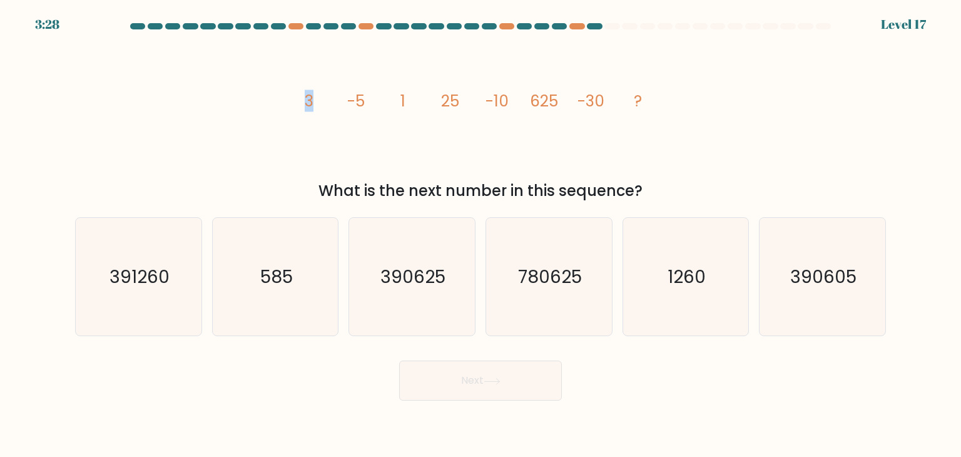
drag, startPoint x: 309, startPoint y: 97, endPoint x: 319, endPoint y: 96, distance: 10.7
click at [319, 96] on icon "image/svg+xml 3 -5 1 25 -10 625 -30 ?" at bounding box center [480, 106] width 375 height 137
click at [402, 97] on tspan "1" at bounding box center [403, 101] width 5 height 22
click at [313, 96] on tspan "3" at bounding box center [309, 101] width 9 height 22
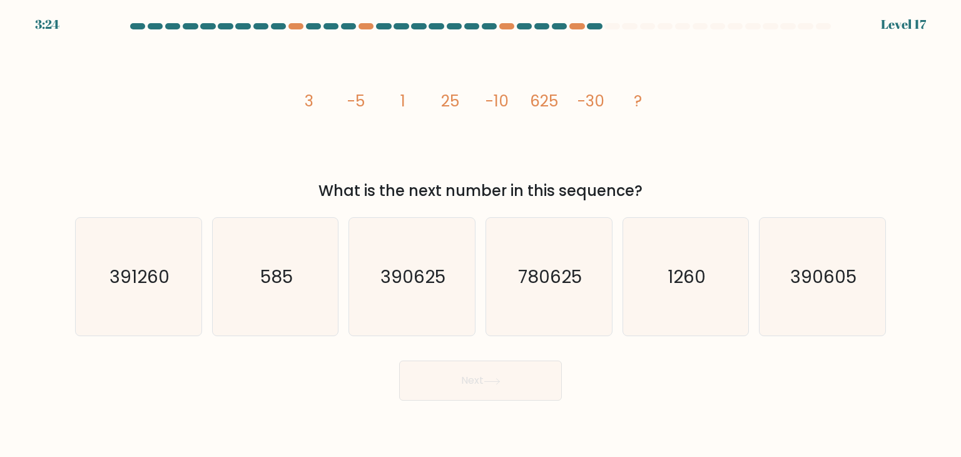
click at [318, 101] on icon "image/svg+xml 3 -5 1 25 -10 625 -30 ?" at bounding box center [480, 106] width 375 height 137
drag, startPoint x: 309, startPoint y: 100, endPoint x: 317, endPoint y: 98, distance: 7.7
click at [317, 98] on icon "image/svg+xml 3 -5 1 25 -10 625 -30 ?" at bounding box center [480, 106] width 375 height 137
click at [363, 93] on tspan "-5" at bounding box center [356, 101] width 18 height 22
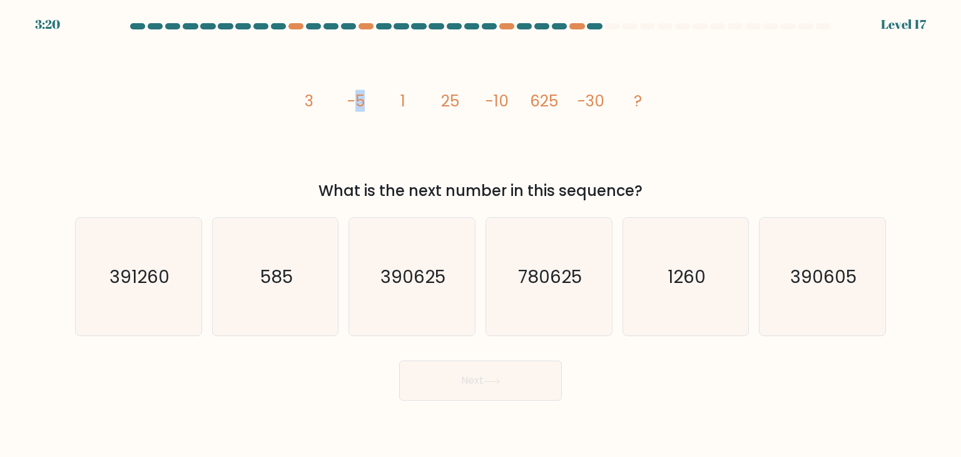
drag, startPoint x: 354, startPoint y: 96, endPoint x: 383, endPoint y: 94, distance: 28.8
click at [380, 94] on icon "image/svg+xml 3 -5 1 25 -10 625 -30 ?" at bounding box center [480, 106] width 375 height 137
click at [406, 96] on icon "image/svg+xml 3 -5 1 25 -10 625 -30 ?" at bounding box center [480, 106] width 375 height 137
click at [404, 98] on icon "image/svg+xml 3 -5 1 25 -10 625 -30 ?" at bounding box center [480, 106] width 375 height 137
click at [402, 98] on tspan "1" at bounding box center [403, 101] width 5 height 22
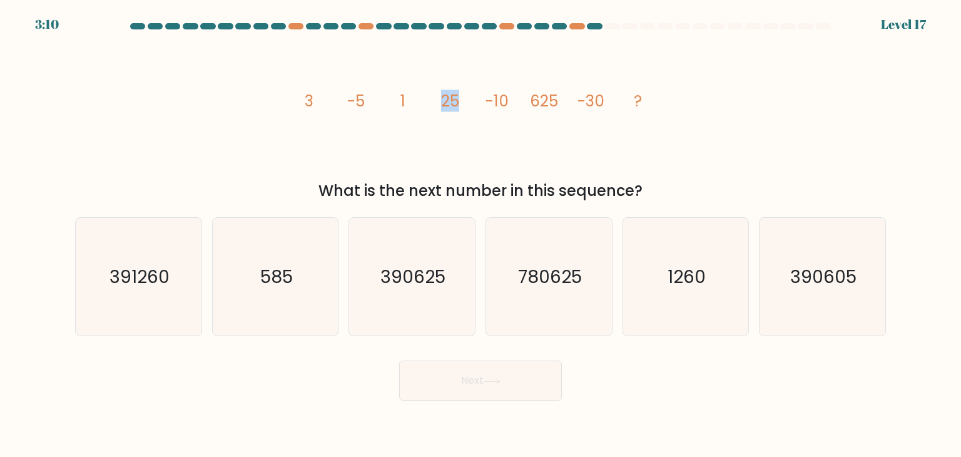
drag, startPoint x: 441, startPoint y: 99, endPoint x: 487, endPoint y: 103, distance: 46.5
click at [487, 103] on g "3 -5 1 25 -10 625 -30 ?" at bounding box center [473, 101] width 337 height 22
drag, startPoint x: 490, startPoint y: 100, endPoint x: 511, endPoint y: 98, distance: 21.4
click at [511, 98] on icon "image/svg+xml 3 -5 1 25 -10 625 -30 ?" at bounding box center [480, 106] width 375 height 137
click at [441, 96] on tspan "25" at bounding box center [450, 101] width 18 height 22
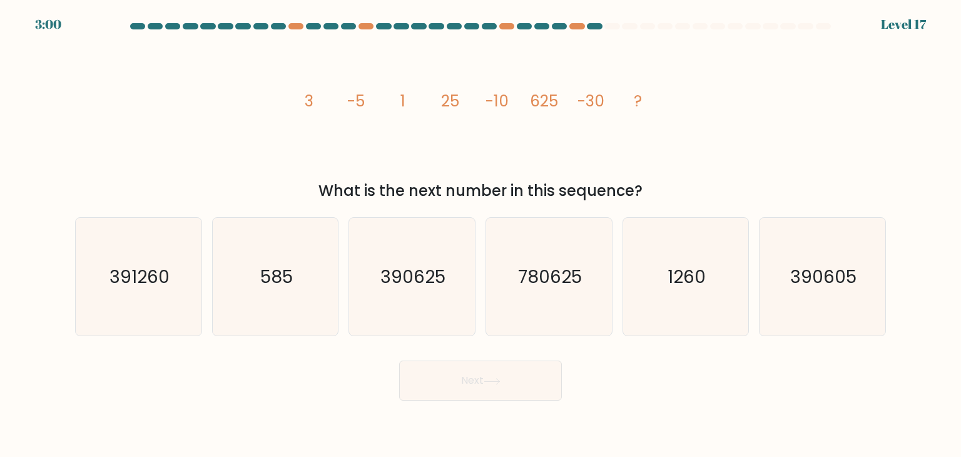
click at [448, 99] on tspan "25" at bounding box center [450, 101] width 18 height 22
click at [595, 93] on tspan "-30" at bounding box center [591, 101] width 27 height 22
click at [358, 105] on tspan "-5" at bounding box center [356, 101] width 18 height 22
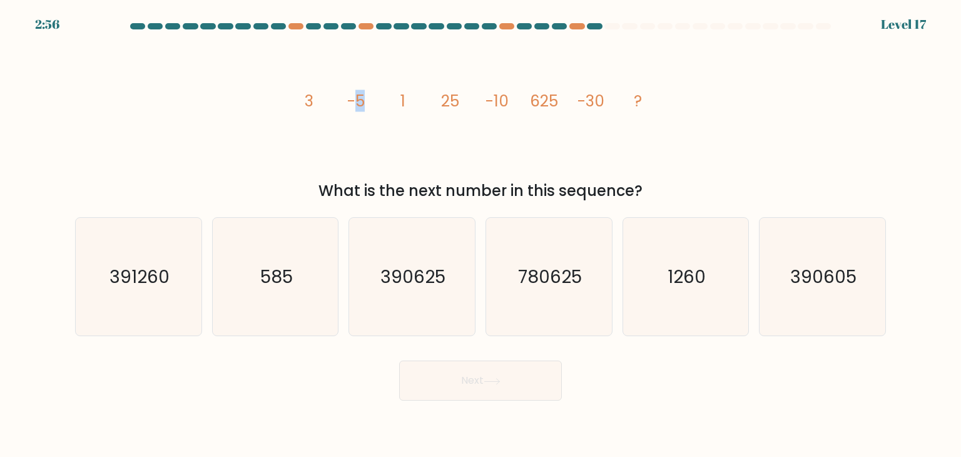
click at [358, 105] on tspan "-5" at bounding box center [356, 101] width 18 height 22
click at [350, 101] on tspan "-5" at bounding box center [356, 101] width 18 height 22
click at [498, 106] on tspan "-10" at bounding box center [497, 101] width 23 height 22
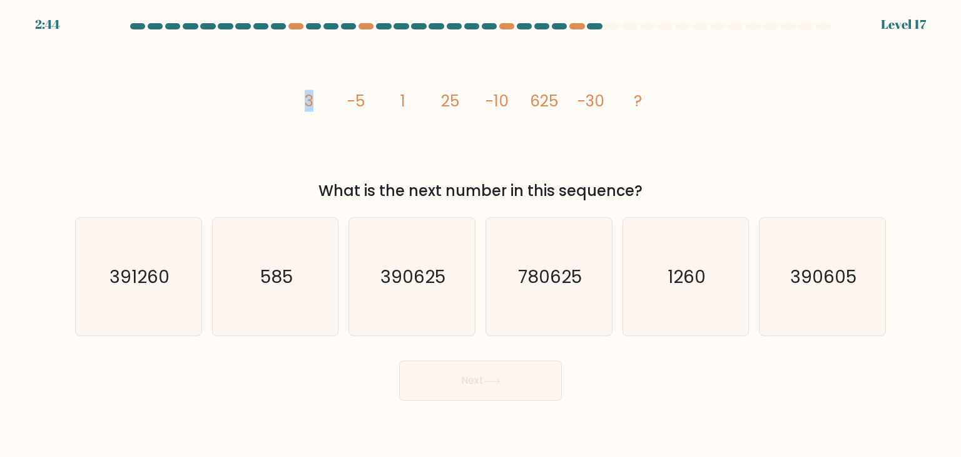
drag, startPoint x: 300, startPoint y: 102, endPoint x: 311, endPoint y: 101, distance: 10.7
click at [310, 101] on icon "image/svg+xml 3 -5 1 25 -10 625 -30 ?" at bounding box center [480, 106] width 375 height 137
click at [401, 91] on icon "image/svg+xml 3 -5 1 25 -10 625 -30 ?" at bounding box center [480, 106] width 375 height 137
drag, startPoint x: 401, startPoint y: 103, endPoint x: 403, endPoint y: 96, distance: 7.3
click at [403, 96] on tspan "1" at bounding box center [403, 101] width 5 height 22
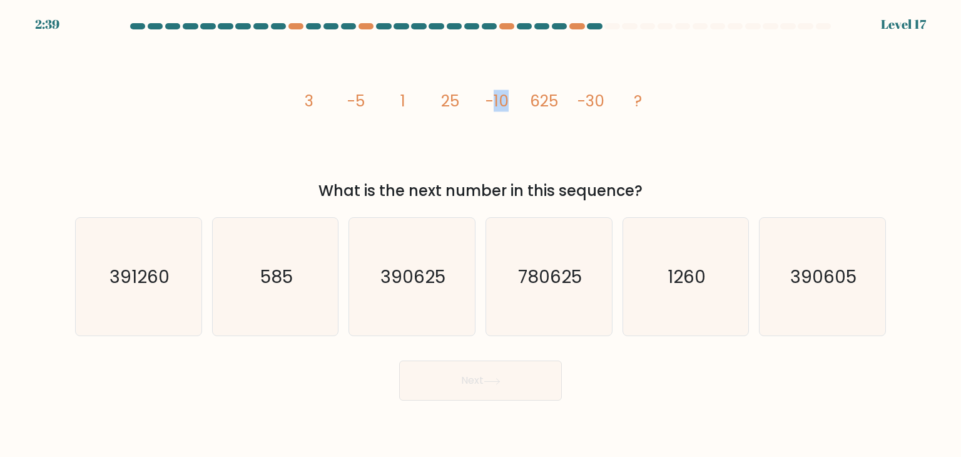
drag, startPoint x: 491, startPoint y: 96, endPoint x: 508, endPoint y: 98, distance: 16.4
click at [508, 98] on tspan "-10" at bounding box center [497, 101] width 23 height 22
click at [502, 110] on tspan "-10" at bounding box center [497, 101] width 23 height 22
click at [576, 101] on icon "image/svg+xml 3 -5 1 25 -10 625 -30 ?" at bounding box center [480, 106] width 375 height 137
click at [312, 96] on tspan "3" at bounding box center [309, 101] width 9 height 22
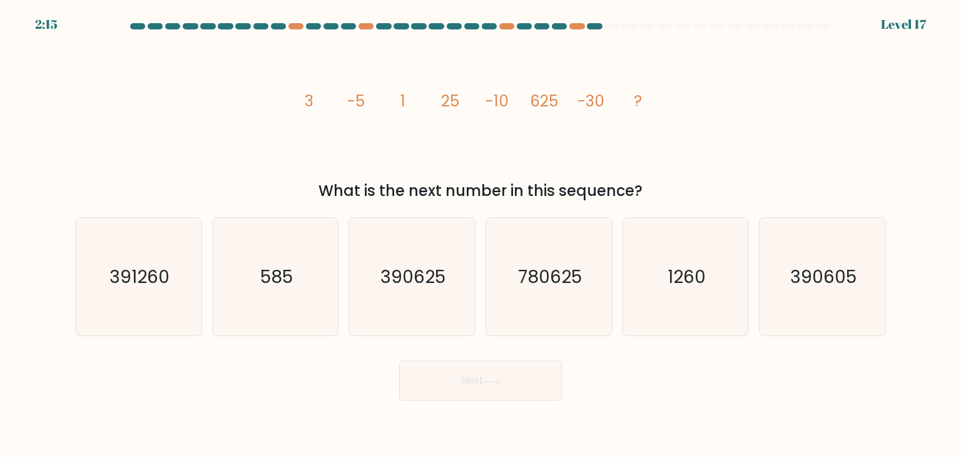
click at [442, 102] on tspan "25" at bounding box center [450, 101] width 18 height 22
drag, startPoint x: 773, startPoint y: 293, endPoint x: 658, endPoint y: 292, distance: 115.2
click at [773, 292] on icon "390605" at bounding box center [822, 277] width 118 height 118
click at [481, 235] on input "f. 390605" at bounding box center [481, 231] width 1 height 6
radio input "true"
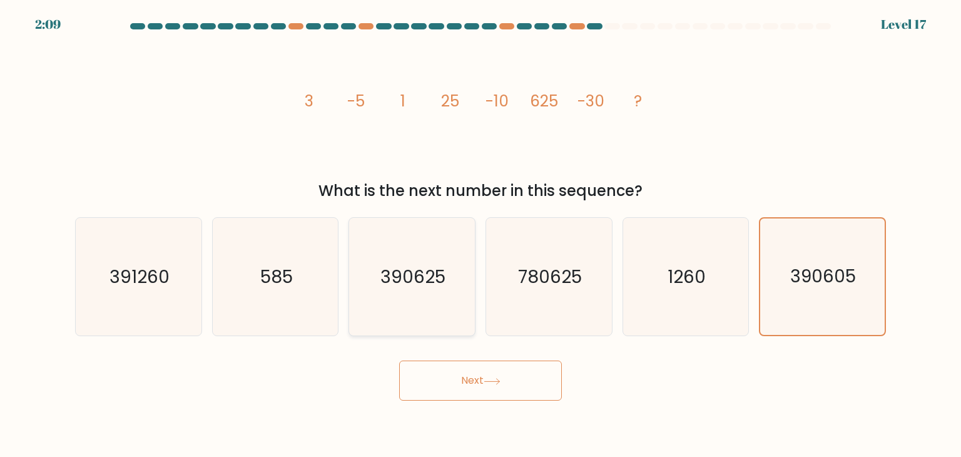
click at [431, 314] on icon "390625" at bounding box center [412, 277] width 118 height 118
click at [481, 235] on input "c. 390625" at bounding box center [481, 231] width 1 height 6
radio input "true"
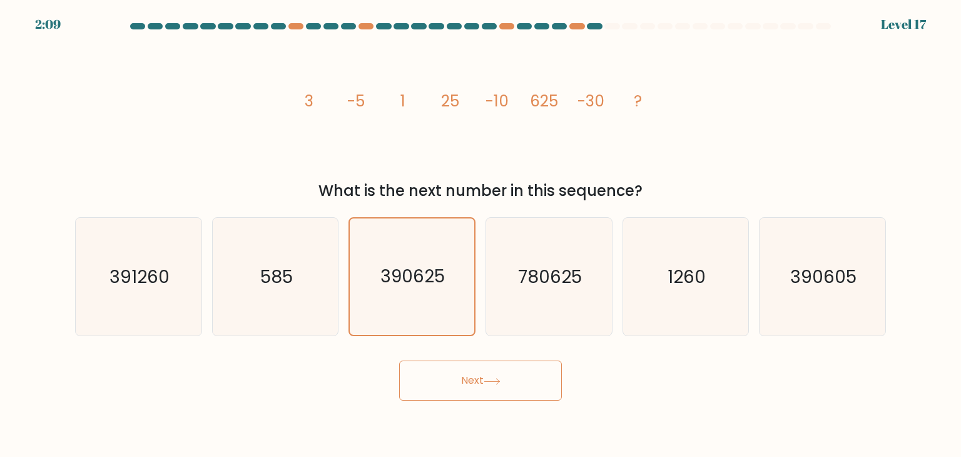
click at [498, 402] on body "2:09 Level 17" at bounding box center [480, 228] width 961 height 457
click at [494, 371] on button "Next" at bounding box center [480, 380] width 163 height 40
click at [477, 389] on button "Next" at bounding box center [480, 380] width 163 height 40
click at [456, 365] on button "Next" at bounding box center [480, 380] width 163 height 40
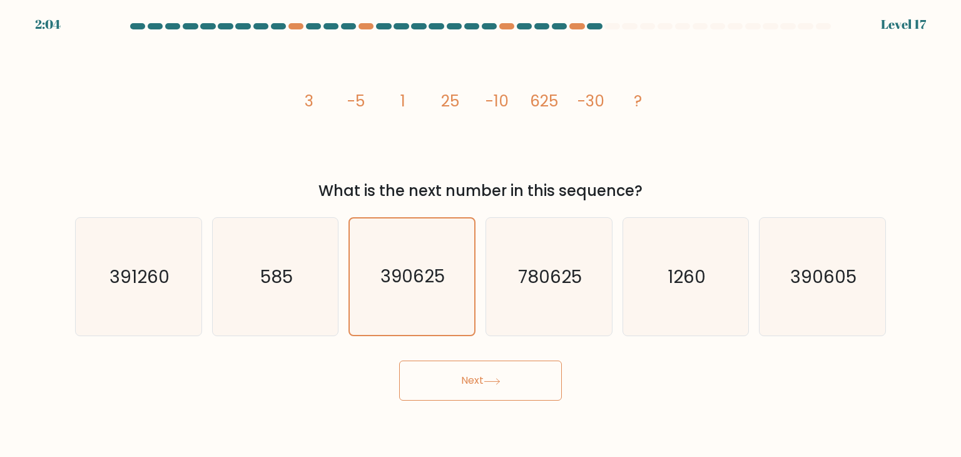
click at [456, 365] on button "Next" at bounding box center [480, 380] width 163 height 40
click at [503, 246] on icon "780625" at bounding box center [549, 277] width 118 height 118
click at [481, 235] on input "d. 780625" at bounding box center [481, 231] width 1 height 6
radio input "true"
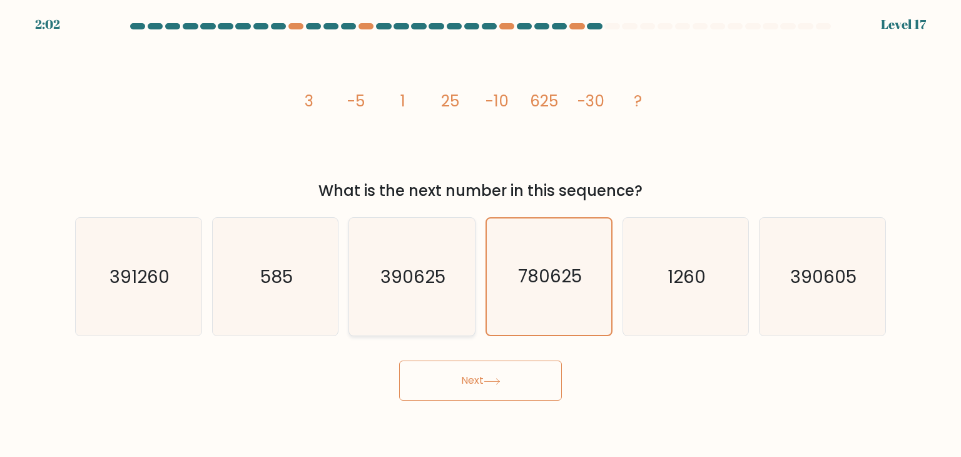
drag, startPoint x: 389, startPoint y: 255, endPoint x: 425, endPoint y: 293, distance: 52.2
click at [390, 255] on icon "390625" at bounding box center [412, 277] width 118 height 118
click at [481, 235] on input "c. 390625" at bounding box center [481, 231] width 1 height 6
radio input "true"
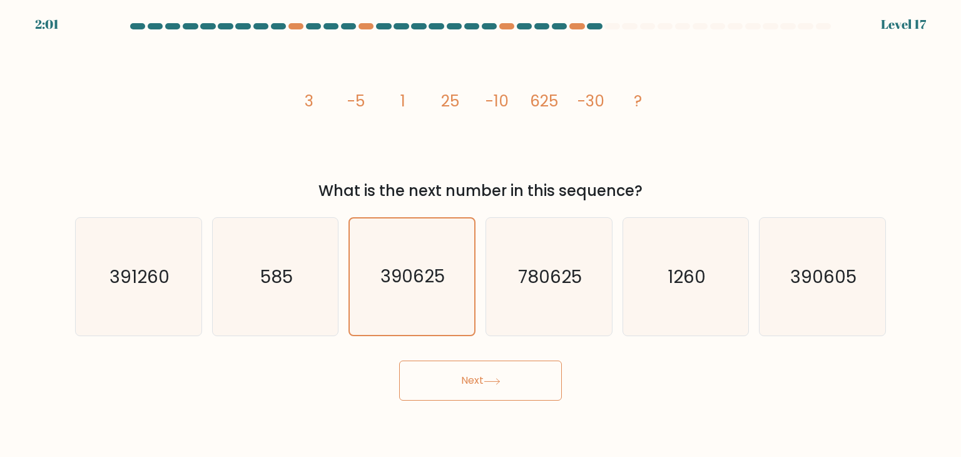
click at [478, 365] on button "Next" at bounding box center [480, 380] width 163 height 40
click at [478, 366] on button "Next" at bounding box center [480, 380] width 163 height 40
click at [481, 372] on button "Next" at bounding box center [480, 380] width 163 height 40
click at [538, 293] on icon "780625" at bounding box center [549, 277] width 118 height 118
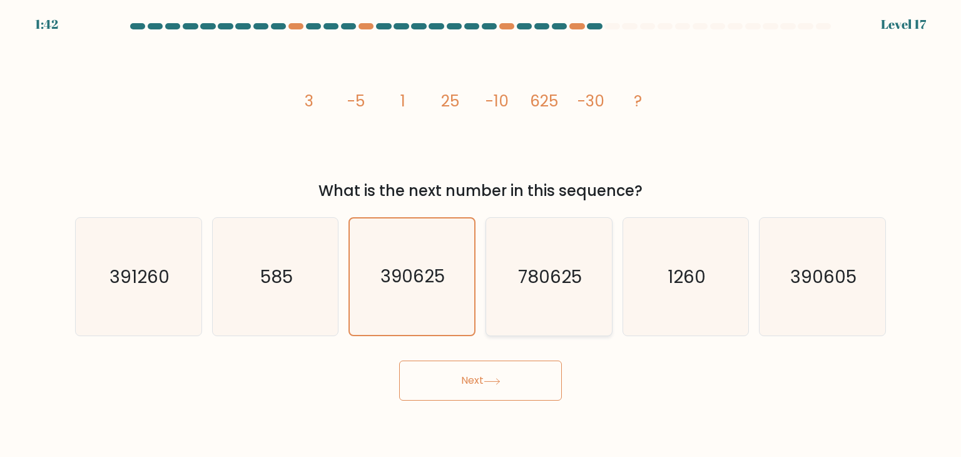
click at [481, 235] on input "d. 780625" at bounding box center [481, 231] width 1 height 6
radio input "true"
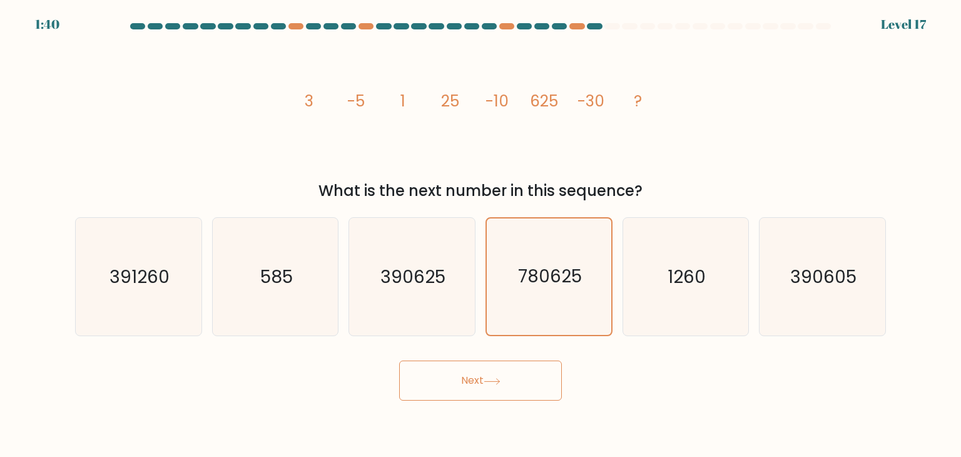
click at [541, 376] on button "Next" at bounding box center [480, 380] width 163 height 40
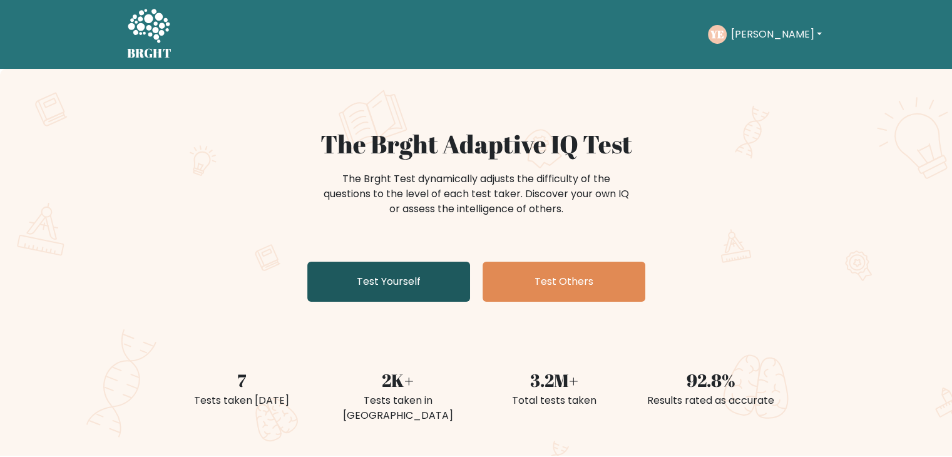
click at [424, 270] on link "Test Yourself" at bounding box center [388, 282] width 163 height 40
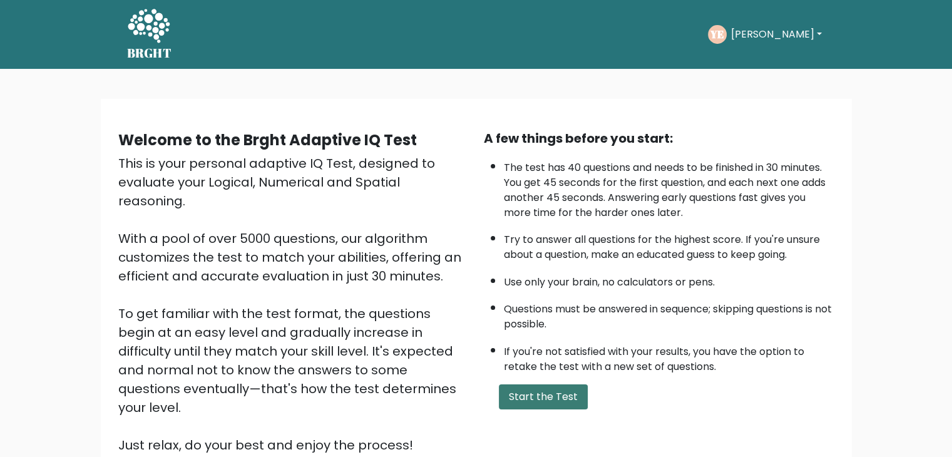
click at [548, 392] on button "Start the Test" at bounding box center [543, 396] width 89 height 25
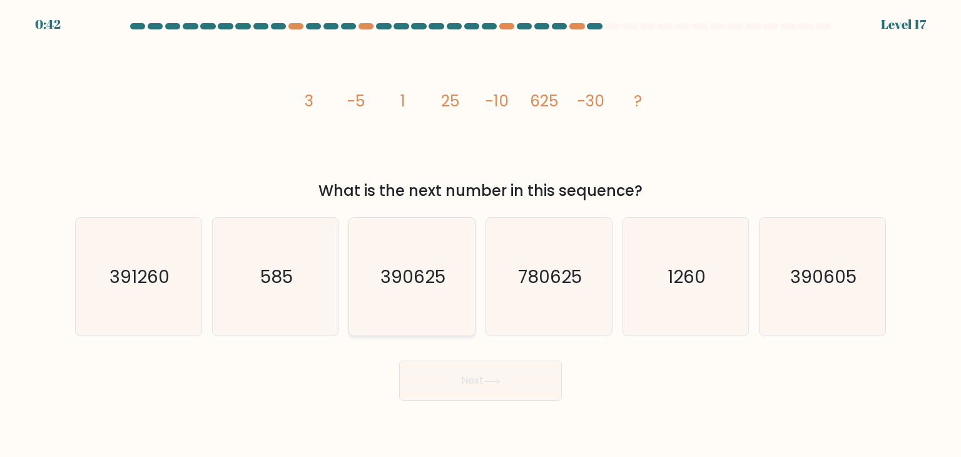
click at [450, 240] on icon "390625" at bounding box center [412, 277] width 118 height 118
click at [481, 235] on input "c. 390625" at bounding box center [481, 231] width 1 height 6
radio input "true"
click at [489, 384] on button "Next" at bounding box center [480, 380] width 163 height 40
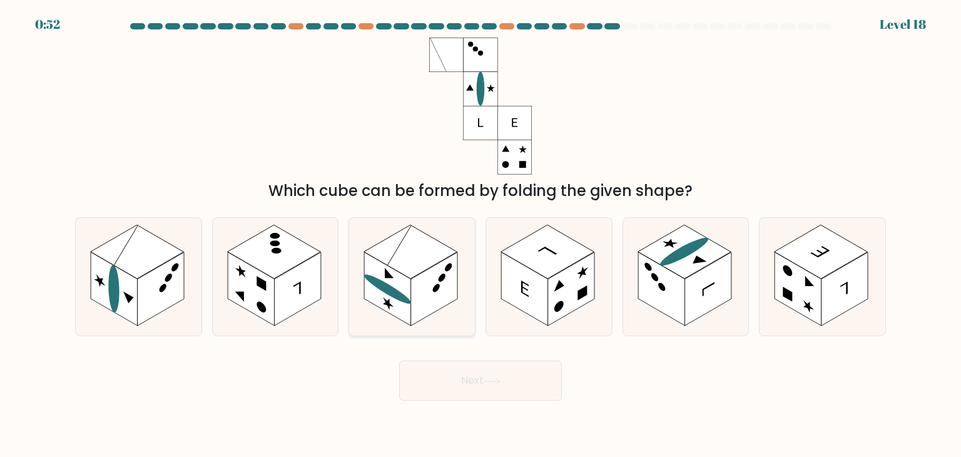
click at [414, 235] on rect at bounding box center [410, 252] width 93 height 54
click at [481, 235] on input "c." at bounding box center [481, 231] width 1 height 6
radio input "true"
click at [471, 373] on button "Next" at bounding box center [480, 380] width 163 height 40
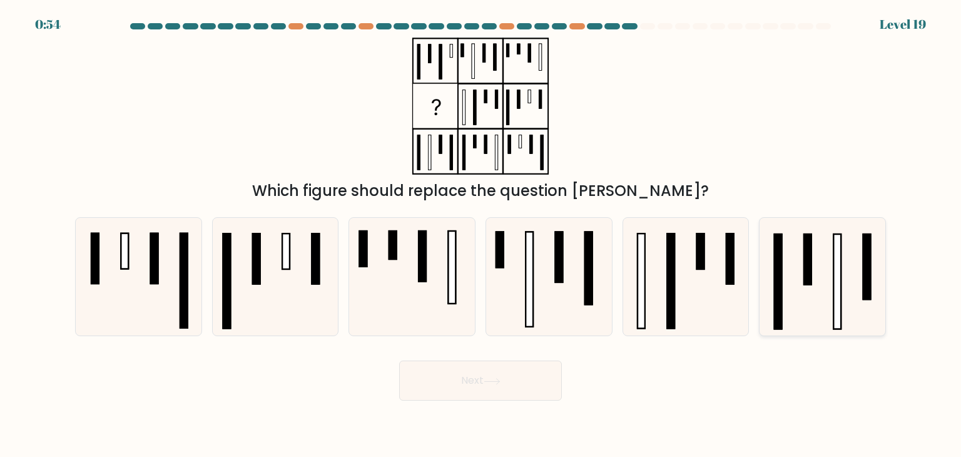
click at [816, 281] on icon at bounding box center [822, 277] width 118 height 118
click at [481, 235] on input "f." at bounding box center [481, 231] width 1 height 6
radio input "true"
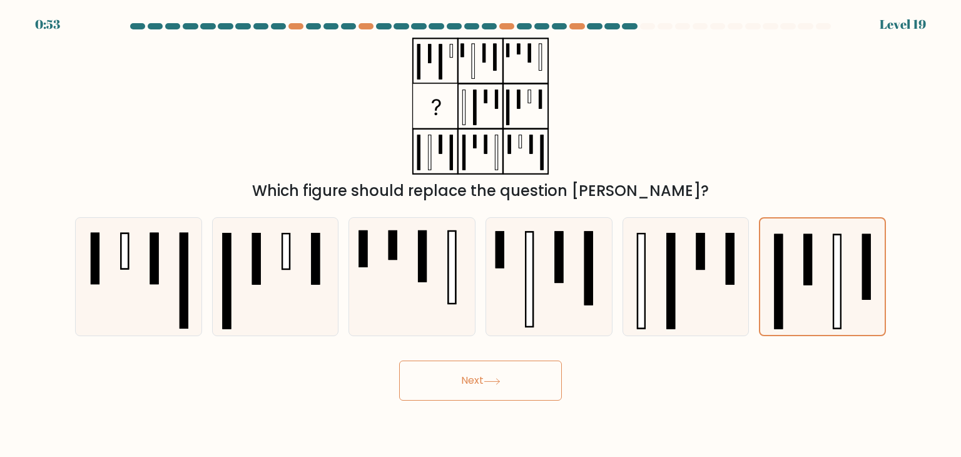
click at [457, 389] on button "Next" at bounding box center [480, 380] width 163 height 40
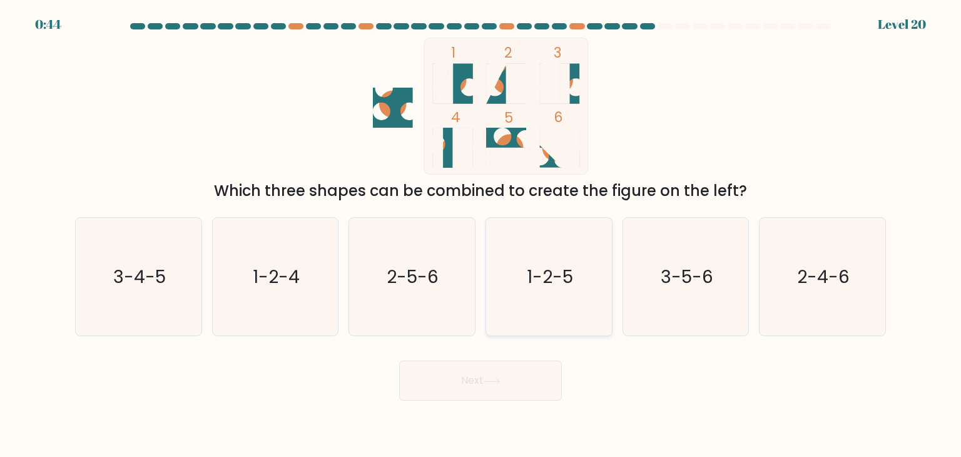
click at [536, 277] on text "1-2-5" at bounding box center [550, 276] width 46 height 25
click at [481, 235] on input "d. 1-2-5" at bounding box center [481, 231] width 1 height 6
radio input "true"
click at [522, 372] on button "Next" at bounding box center [480, 380] width 163 height 40
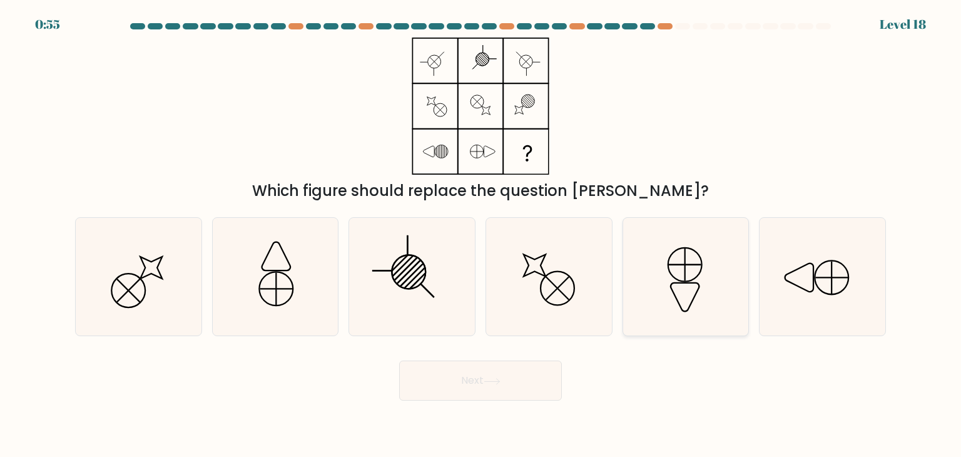
click at [661, 244] on icon at bounding box center [686, 277] width 118 height 118
click at [481, 235] on input "e." at bounding box center [481, 231] width 1 height 6
radio input "true"
click at [544, 370] on button "Next" at bounding box center [480, 380] width 163 height 40
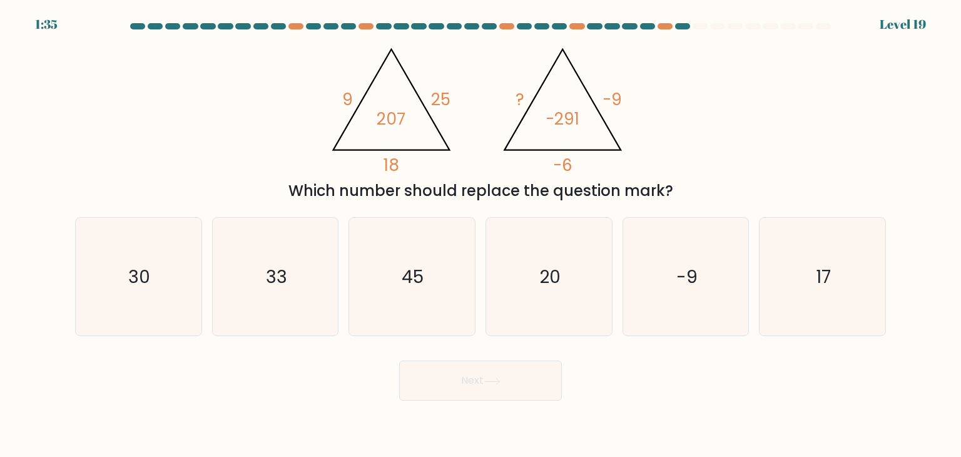
click at [440, 99] on tspan "25" at bounding box center [440, 99] width 19 height 23
click at [392, 170] on tspan "18" at bounding box center [392, 164] width 16 height 23
click at [426, 155] on icon "@import url('https://fonts.googleapis.com/css?family=Abril+Fatface:400,100,100i…" at bounding box center [480, 106] width 315 height 137
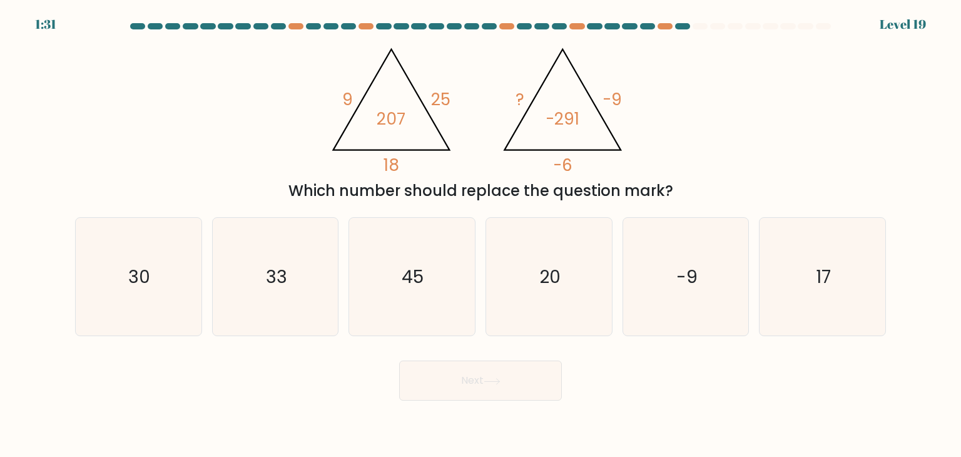
click at [390, 116] on tspan "207" at bounding box center [391, 118] width 29 height 23
click at [389, 110] on tspan "207" at bounding box center [391, 118] width 29 height 23
click at [388, 115] on tspan "207" at bounding box center [391, 118] width 29 height 23
click at [449, 88] on tspan "25" at bounding box center [440, 99] width 19 height 23
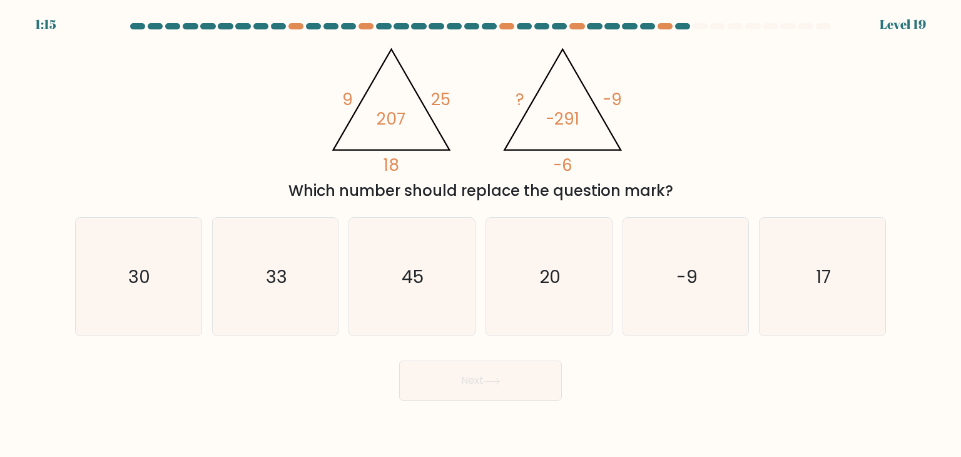
click at [449, 88] on tspan "25" at bounding box center [440, 99] width 19 height 23
click at [479, 78] on icon "@import url('https://fonts.googleapis.com/css?family=Abril+Fatface:400,100,100i…" at bounding box center [480, 106] width 315 height 137
click at [401, 118] on tspan "207" at bounding box center [391, 118] width 29 height 23
click at [383, 118] on tspan "207" at bounding box center [391, 118] width 29 height 23
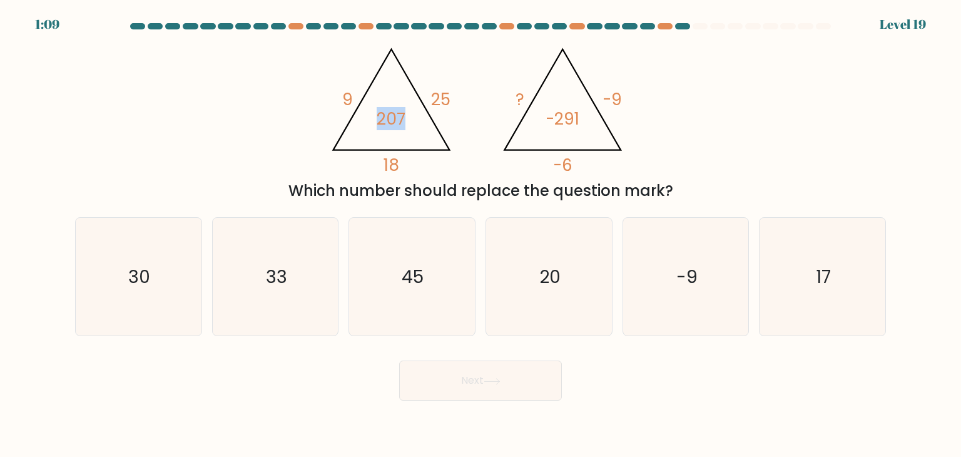
click at [383, 118] on tspan "207" at bounding box center [391, 118] width 29 height 23
click at [393, 114] on tspan "207" at bounding box center [391, 118] width 29 height 23
click at [390, 121] on tspan "207" at bounding box center [391, 118] width 29 height 23
click at [390, 113] on tspan "207" at bounding box center [391, 118] width 29 height 23
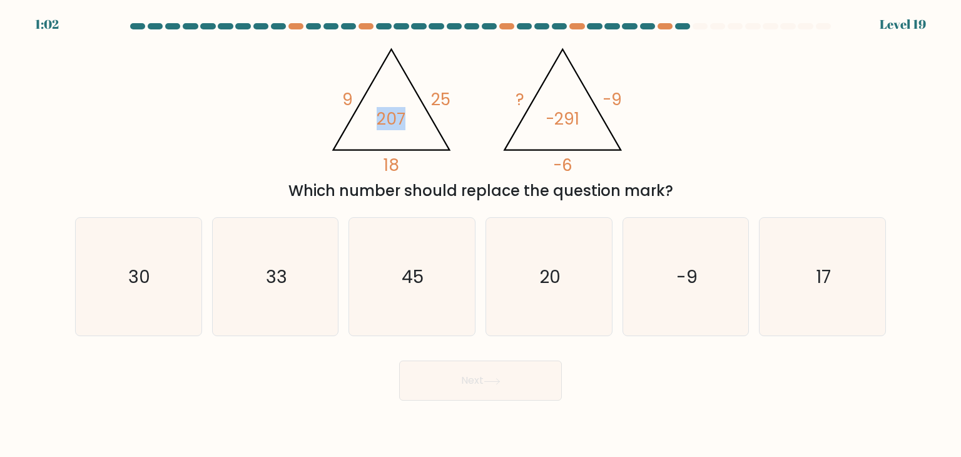
click at [390, 113] on tspan "207" at bounding box center [391, 118] width 29 height 23
click at [445, 99] on tspan "25" at bounding box center [440, 99] width 19 height 23
click at [439, 104] on tspan "25" at bounding box center [440, 99] width 19 height 23
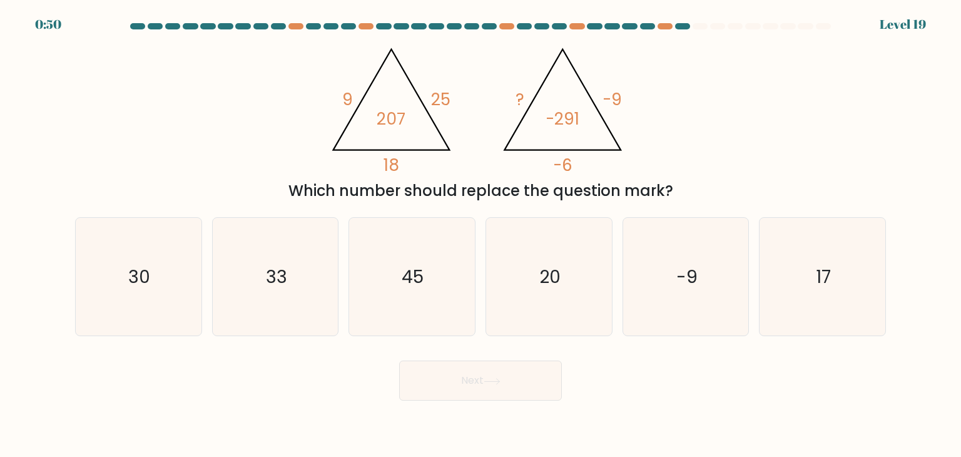
click at [394, 158] on tspan "18" at bounding box center [392, 164] width 16 height 23
click at [387, 111] on tspan "207" at bounding box center [391, 118] width 29 height 23
click at [439, 95] on tspan "25" at bounding box center [440, 99] width 19 height 23
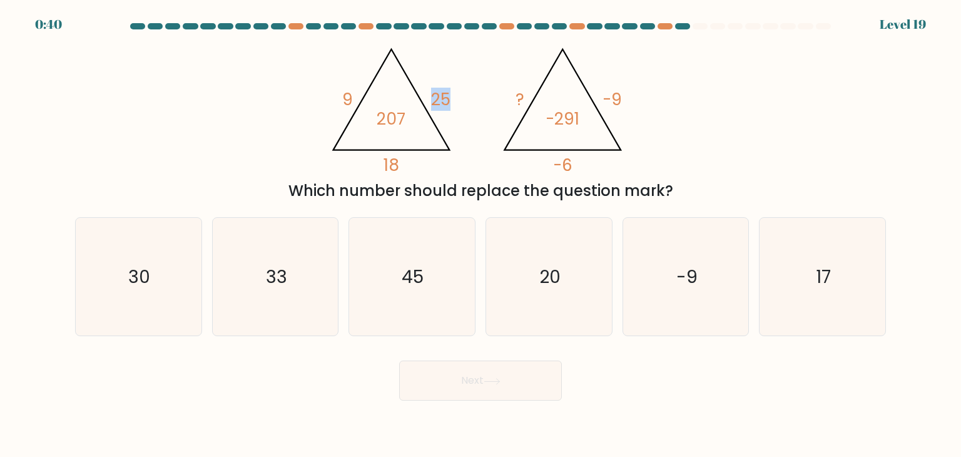
click at [439, 95] on tspan "25" at bounding box center [440, 99] width 19 height 23
click at [339, 99] on icon "@import url('https://fonts.googleapis.com/css?family=Abril+Fatface:400,100,100i…" at bounding box center [480, 106] width 315 height 137
click at [434, 108] on tspan "25" at bounding box center [440, 99] width 19 height 23
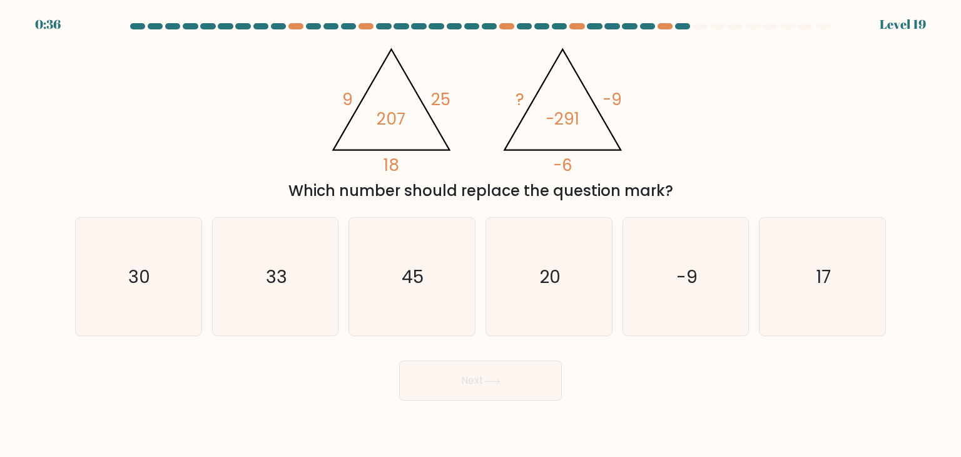
click at [398, 157] on tspan "18" at bounding box center [392, 164] width 16 height 23
click at [442, 97] on tspan "25" at bounding box center [440, 99] width 19 height 23
click at [393, 163] on tspan "18" at bounding box center [392, 164] width 16 height 23
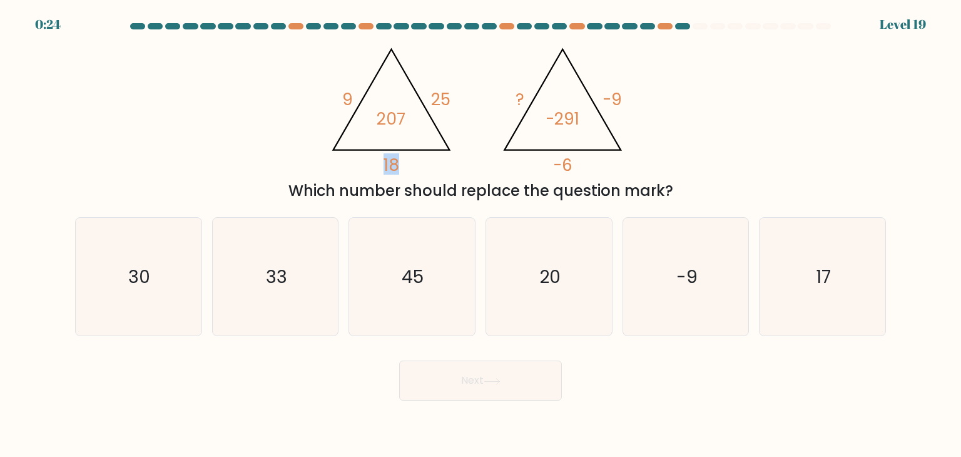
click at [393, 163] on tspan "18" at bounding box center [392, 164] width 16 height 23
click at [449, 97] on tspan "25" at bounding box center [440, 99] width 19 height 23
click at [398, 166] on tspan "18" at bounding box center [392, 164] width 16 height 23
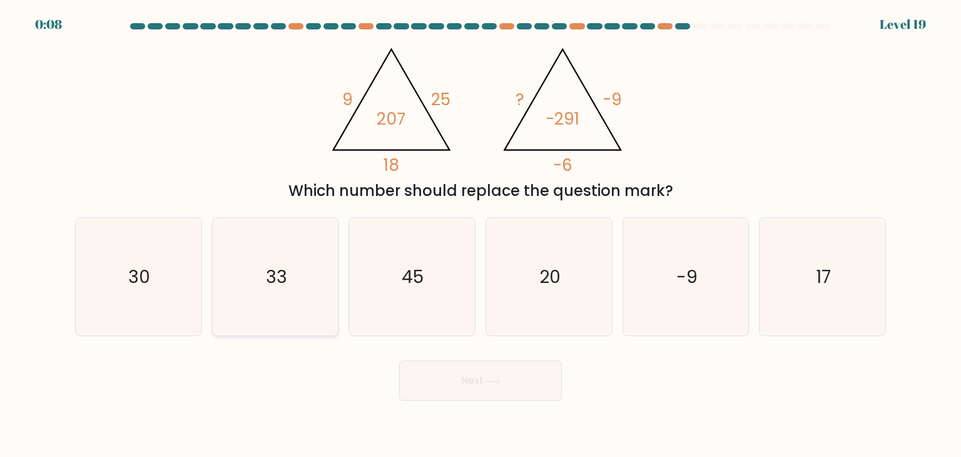
click at [293, 286] on icon "33" at bounding box center [276, 277] width 118 height 118
click at [481, 235] on input "b. 33" at bounding box center [481, 231] width 1 height 6
radio input "true"
click at [553, 377] on button "Next" at bounding box center [480, 380] width 163 height 40
click at [578, 303] on icon "20" at bounding box center [549, 277] width 118 height 118
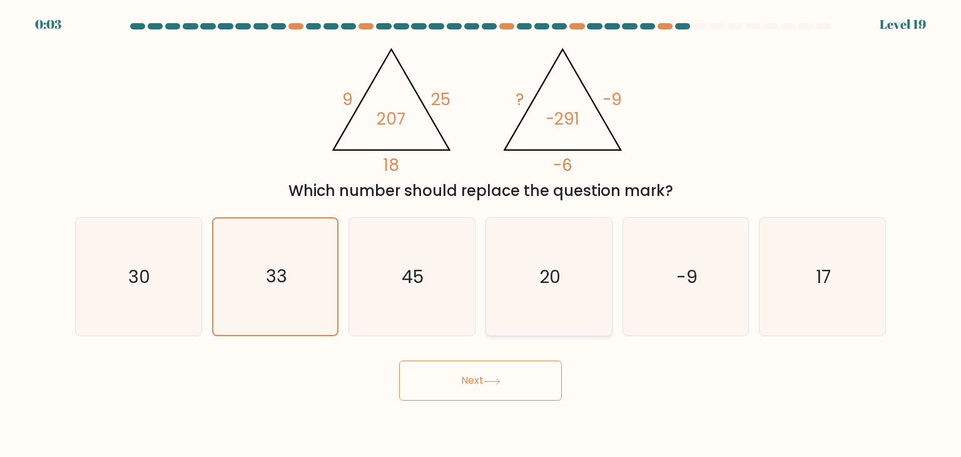
click at [481, 235] on input "d. 20" at bounding box center [481, 231] width 1 height 6
radio input "true"
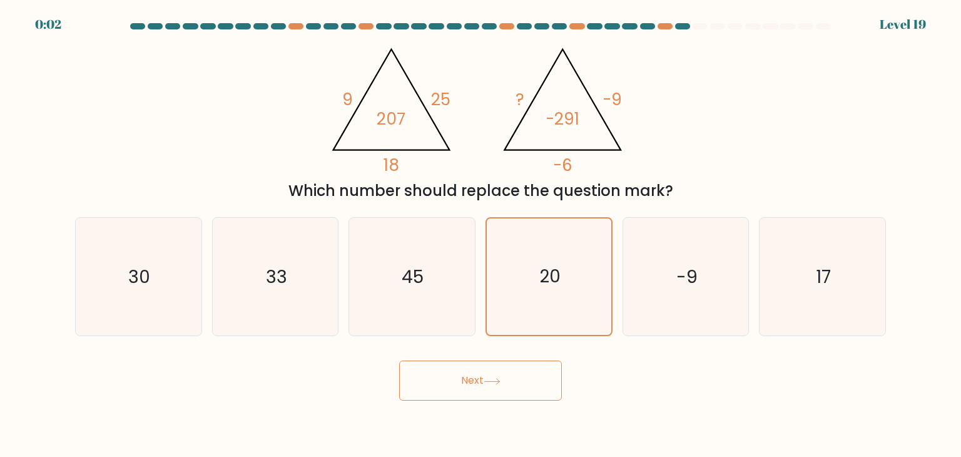
click at [480, 376] on button "Next" at bounding box center [480, 380] width 163 height 40
click at [481, 375] on button "Next" at bounding box center [480, 380] width 163 height 40
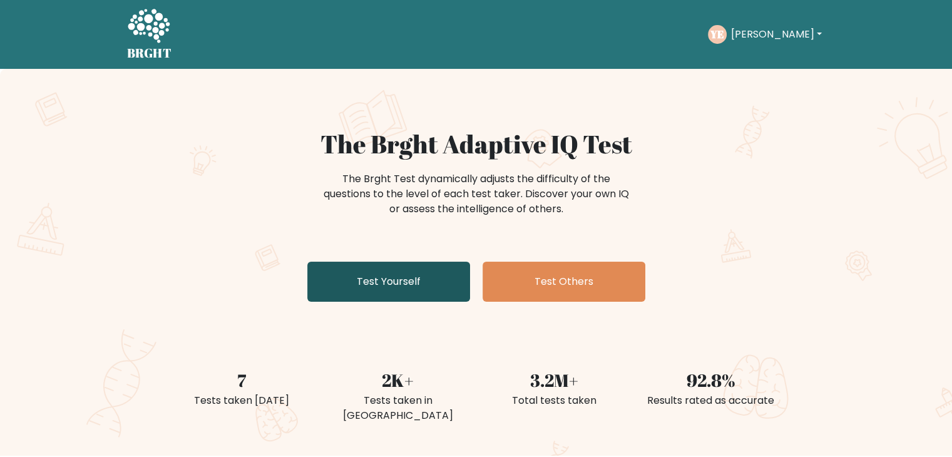
click at [349, 300] on link "Test Yourself" at bounding box center [388, 282] width 163 height 40
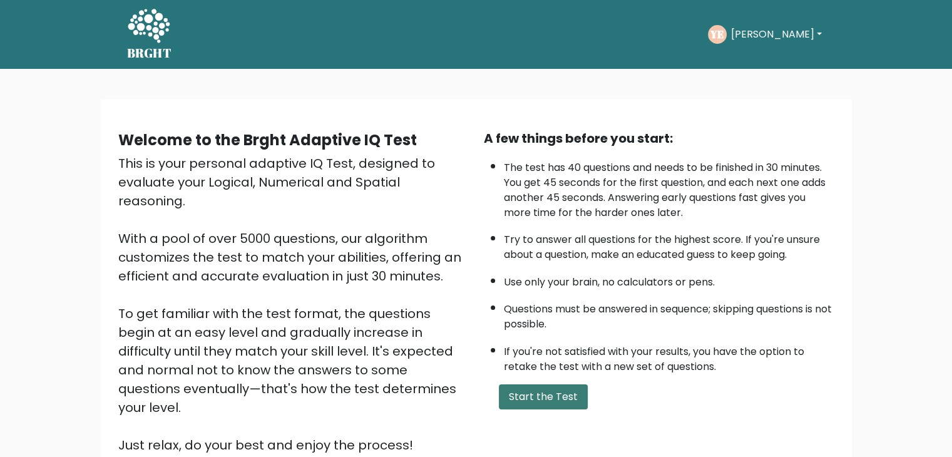
click at [527, 387] on button "Start the Test" at bounding box center [543, 396] width 89 height 25
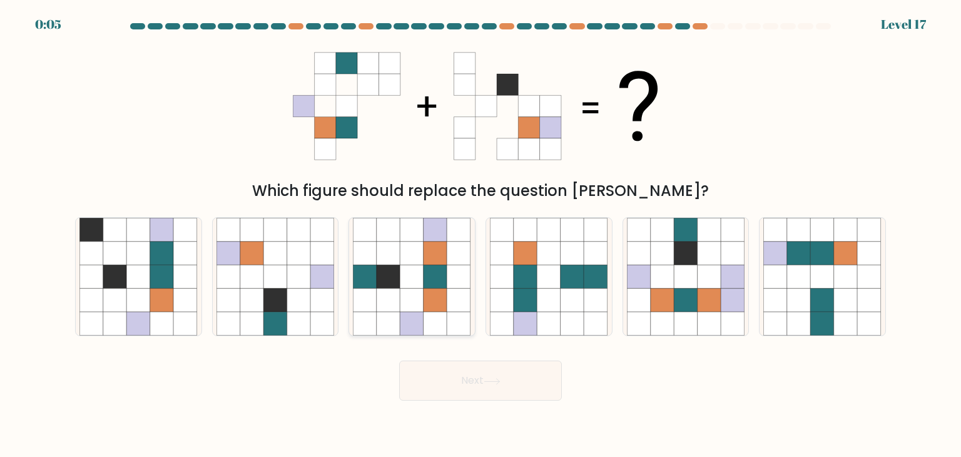
click at [414, 284] on icon at bounding box center [413, 277] width 24 height 24
click at [481, 235] on input "c." at bounding box center [481, 231] width 1 height 6
radio input "true"
click at [491, 409] on body "0:01 Level 17" at bounding box center [480, 228] width 961 height 457
click at [495, 399] on button "Next" at bounding box center [480, 380] width 163 height 40
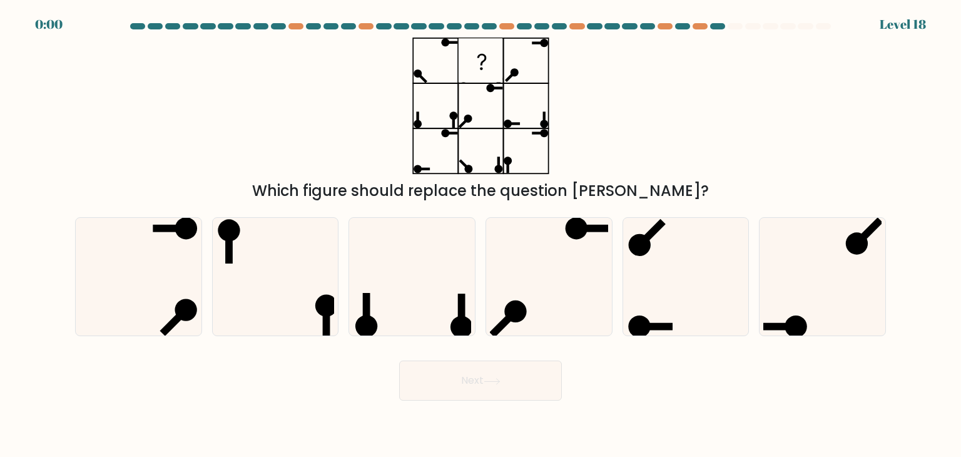
click at [495, 396] on button "Next" at bounding box center [480, 380] width 163 height 40
click at [444, 304] on icon at bounding box center [412, 277] width 118 height 118
click at [481, 235] on input "c." at bounding box center [481, 231] width 1 height 6
radio input "true"
click at [504, 375] on button "Next" at bounding box center [480, 380] width 163 height 40
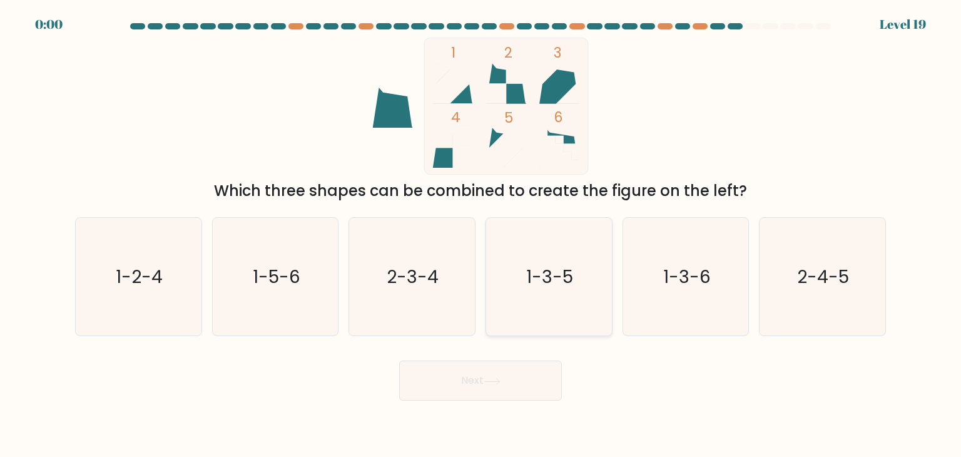
click at [558, 243] on icon "1-3-5" at bounding box center [549, 277] width 118 height 118
click at [481, 235] on input "d. 1-3-5" at bounding box center [481, 231] width 1 height 6
radio input "true"
click at [513, 398] on div "Next" at bounding box center [481, 375] width 826 height 49
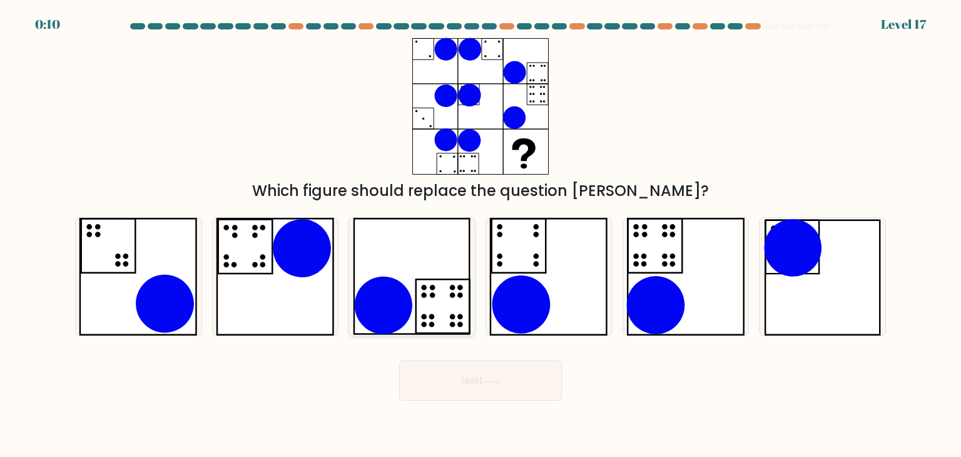
click at [454, 290] on icon at bounding box center [454, 288] width 6 height 6
click at [481, 235] on input "c." at bounding box center [481, 231] width 1 height 6
radio input "true"
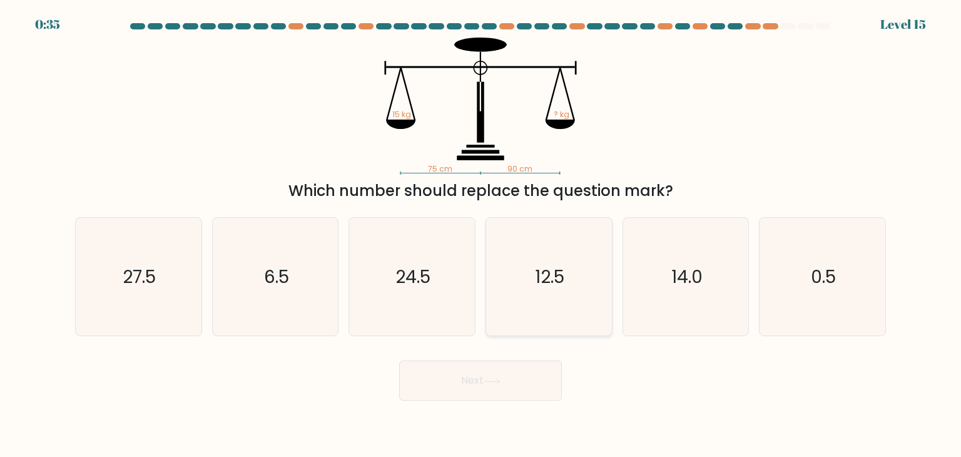
click at [582, 271] on icon "12.5" at bounding box center [549, 277] width 118 height 118
click at [481, 235] on input "d. 12.5" at bounding box center [481, 231] width 1 height 6
radio input "true"
click at [537, 377] on button "Next" at bounding box center [480, 380] width 163 height 40
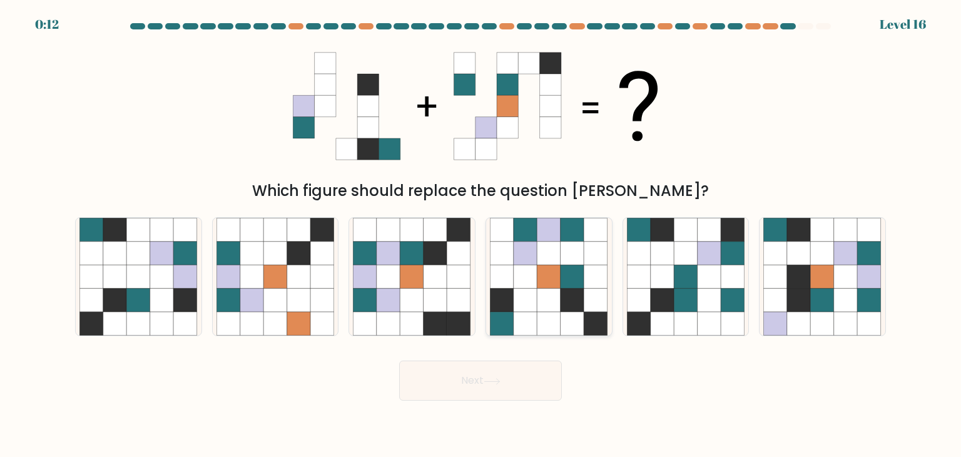
click at [546, 257] on icon at bounding box center [550, 254] width 24 height 24
click at [481, 235] on input "d." at bounding box center [481, 231] width 1 height 6
radio input "true"
click at [533, 386] on button "Next" at bounding box center [480, 380] width 163 height 40
click at [500, 378] on icon at bounding box center [492, 381] width 17 height 7
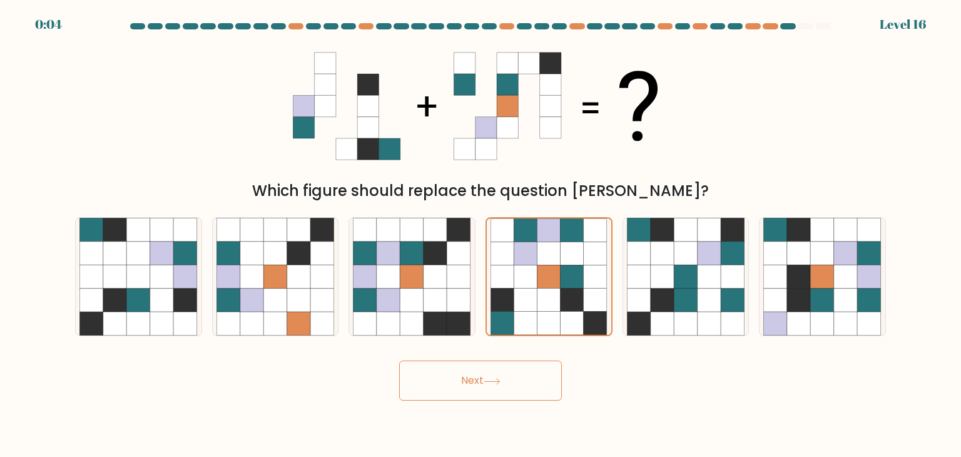
click at [500, 378] on icon at bounding box center [492, 381] width 17 height 7
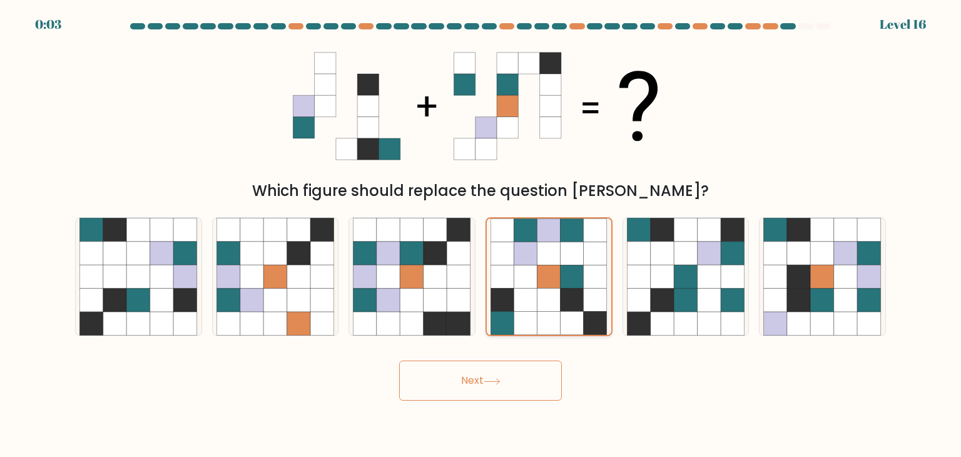
click at [553, 315] on icon at bounding box center [549, 323] width 23 height 23
click at [481, 235] on input "d." at bounding box center [481, 231] width 1 height 6
drag, startPoint x: 518, startPoint y: 377, endPoint x: 499, endPoint y: 338, distance: 43.1
click at [518, 374] on button "Next" at bounding box center [480, 380] width 163 height 40
drag, startPoint x: 412, startPoint y: 296, endPoint x: 496, endPoint y: 296, distance: 83.2
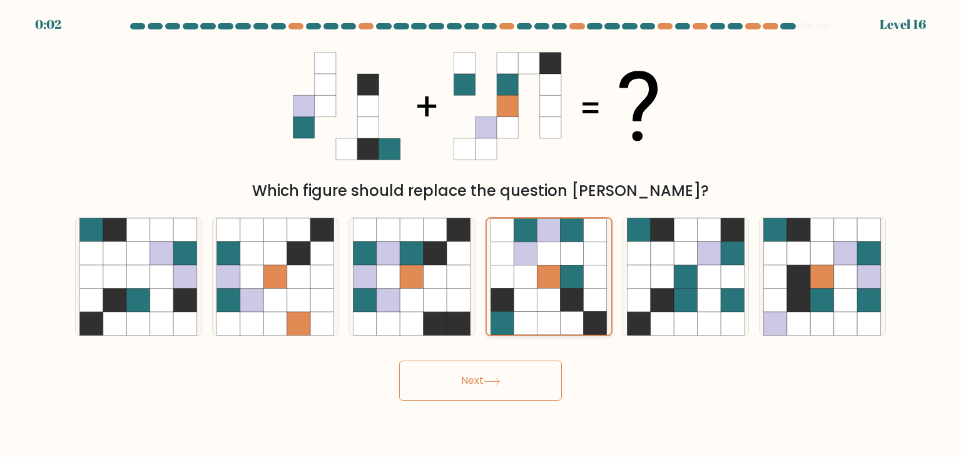
click at [416, 297] on icon at bounding box center [413, 300] width 24 height 24
click at [481, 235] on input "c." at bounding box center [481, 231] width 1 height 6
radio input "true"
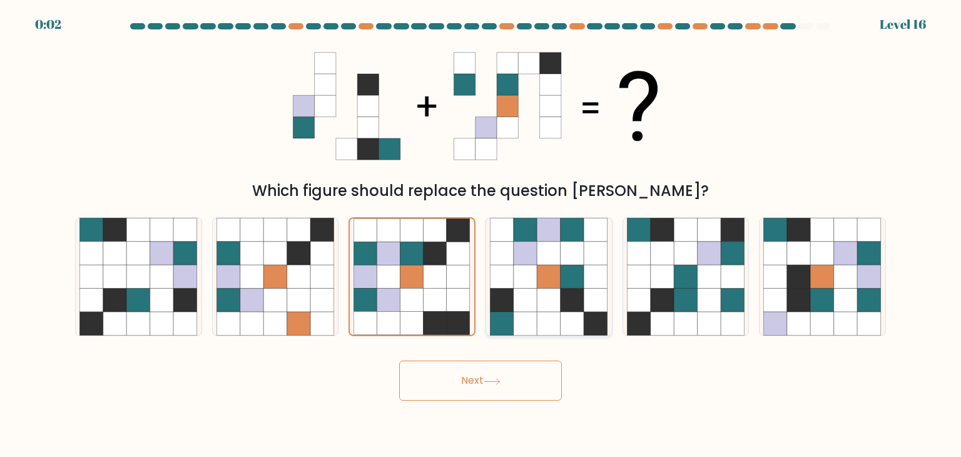
click at [518, 294] on icon at bounding box center [526, 300] width 24 height 24
click at [481, 235] on input "d." at bounding box center [481, 231] width 1 height 6
radio input "true"
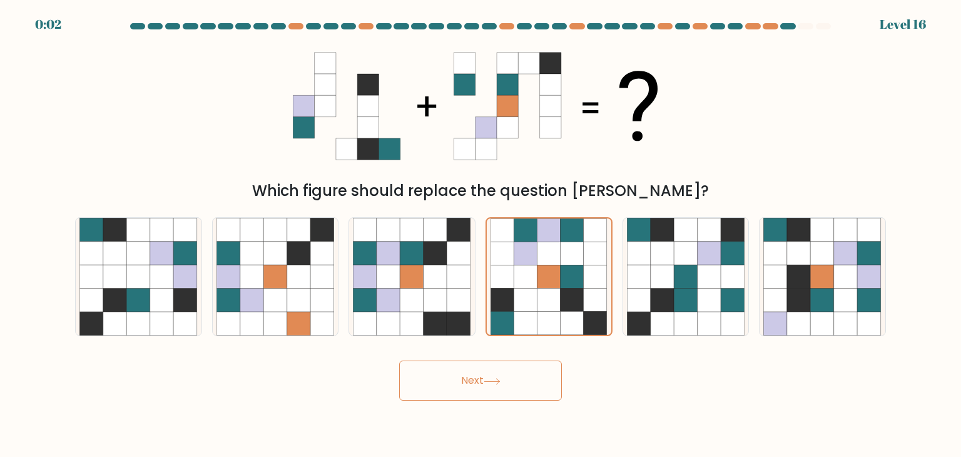
click at [521, 356] on div "Next" at bounding box center [481, 375] width 826 height 49
click at [514, 377] on button "Next" at bounding box center [480, 380] width 163 height 40
click at [513, 374] on button "Next" at bounding box center [480, 380] width 163 height 40
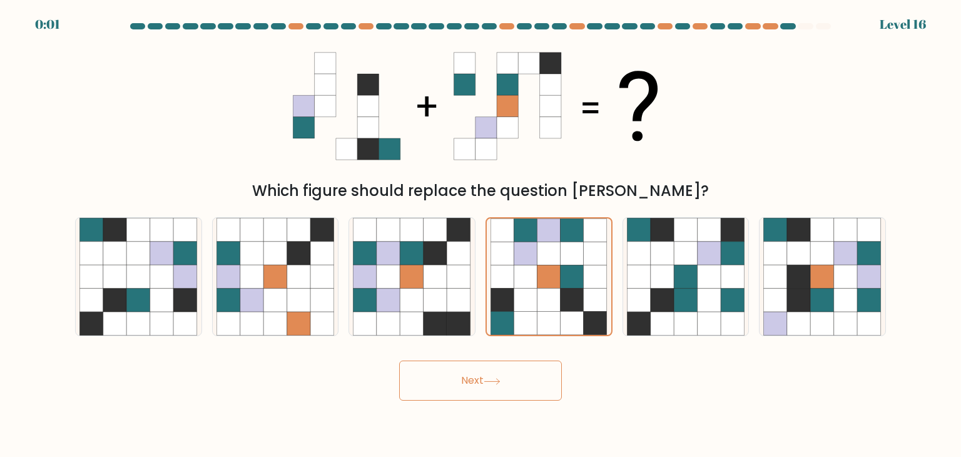
click at [513, 374] on button "Next" at bounding box center [480, 380] width 163 height 40
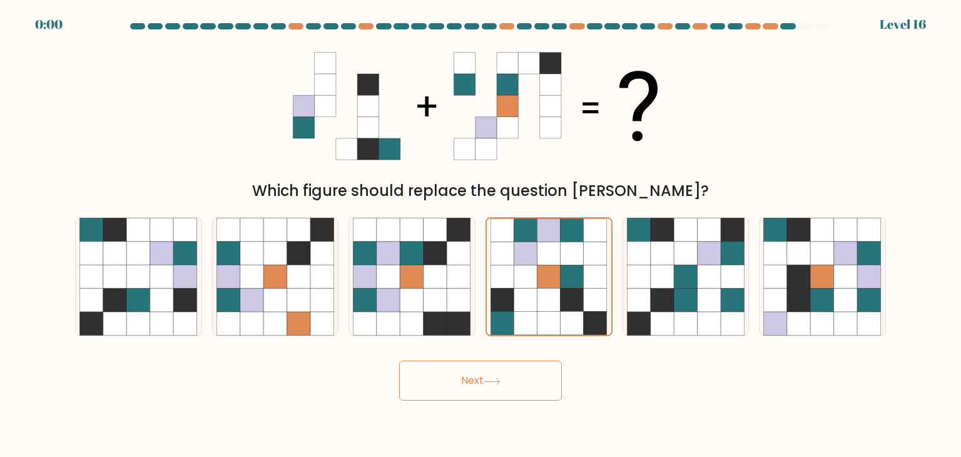
click at [513, 374] on button "Next" at bounding box center [480, 380] width 163 height 40
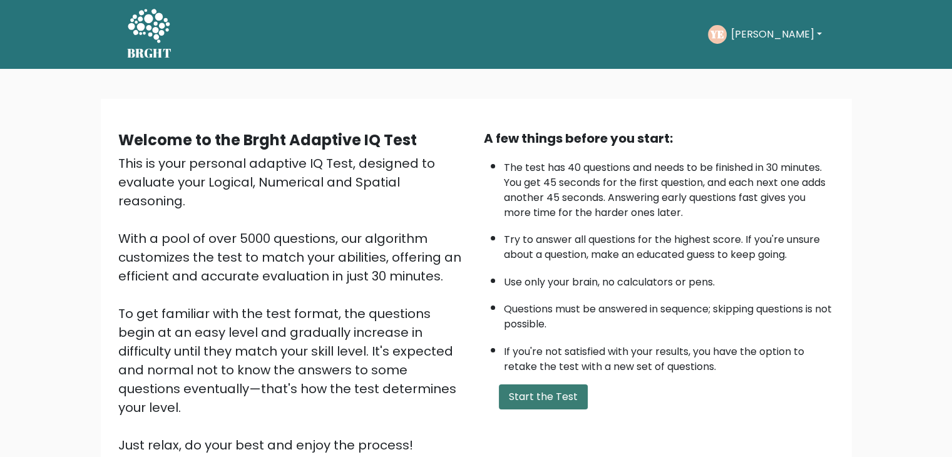
click at [563, 395] on button "Start the Test" at bounding box center [543, 396] width 89 height 25
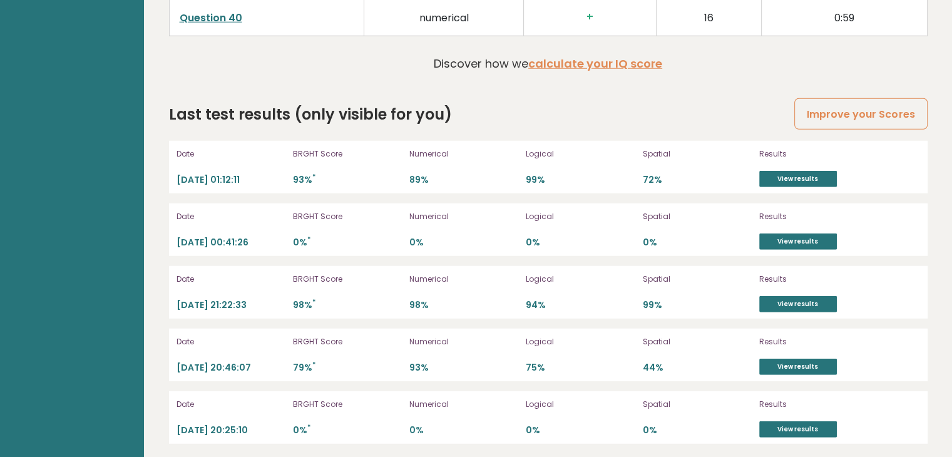
scroll to position [3446, 0]
click at [538, 175] on p "99%" at bounding box center [580, 181] width 109 height 12
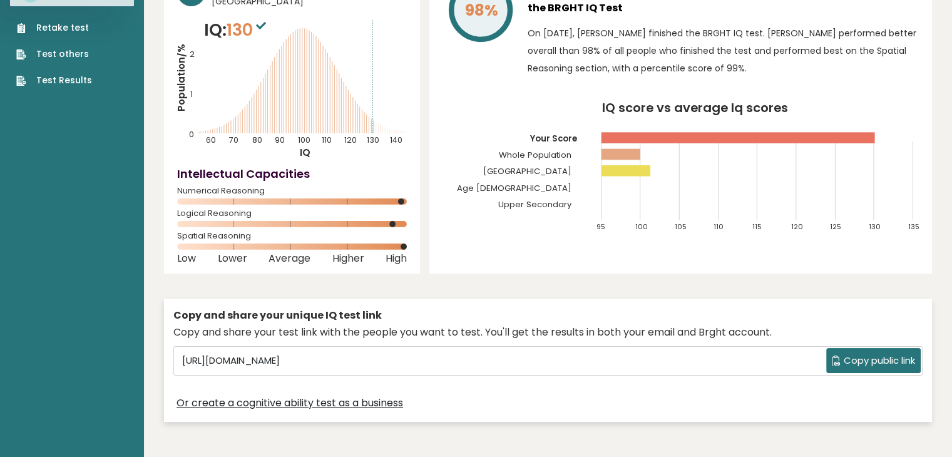
scroll to position [0, 0]
